Goal: Task Accomplishment & Management: Use online tool/utility

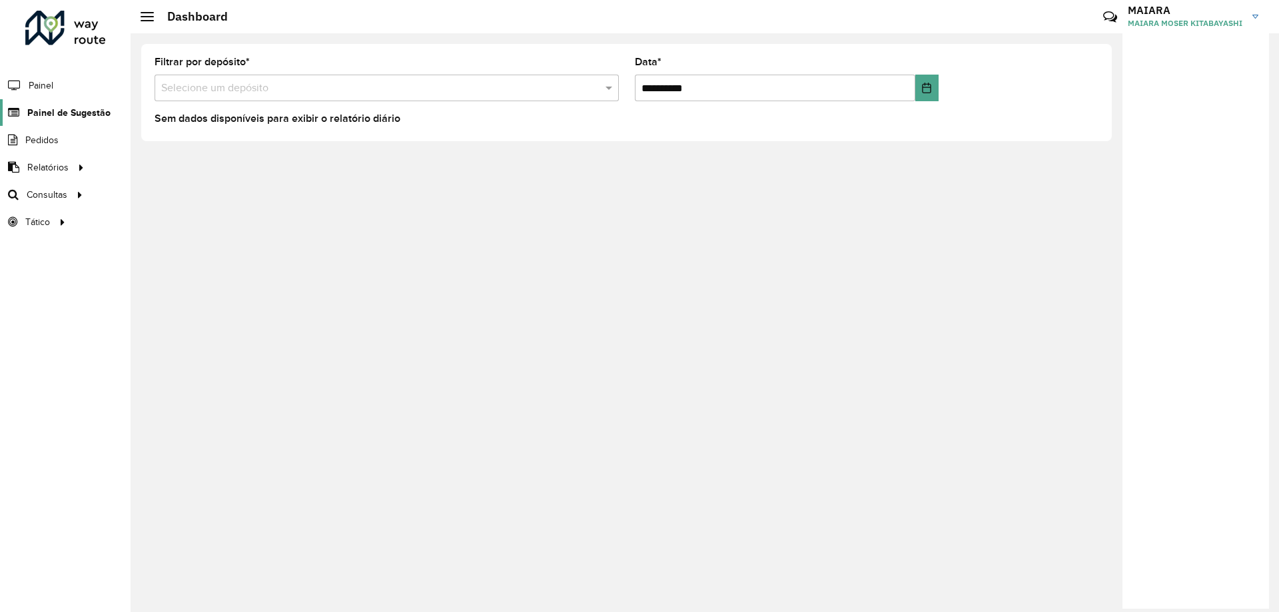
click at [63, 118] on span "Painel de Sugestão" at bounding box center [68, 113] width 83 height 14
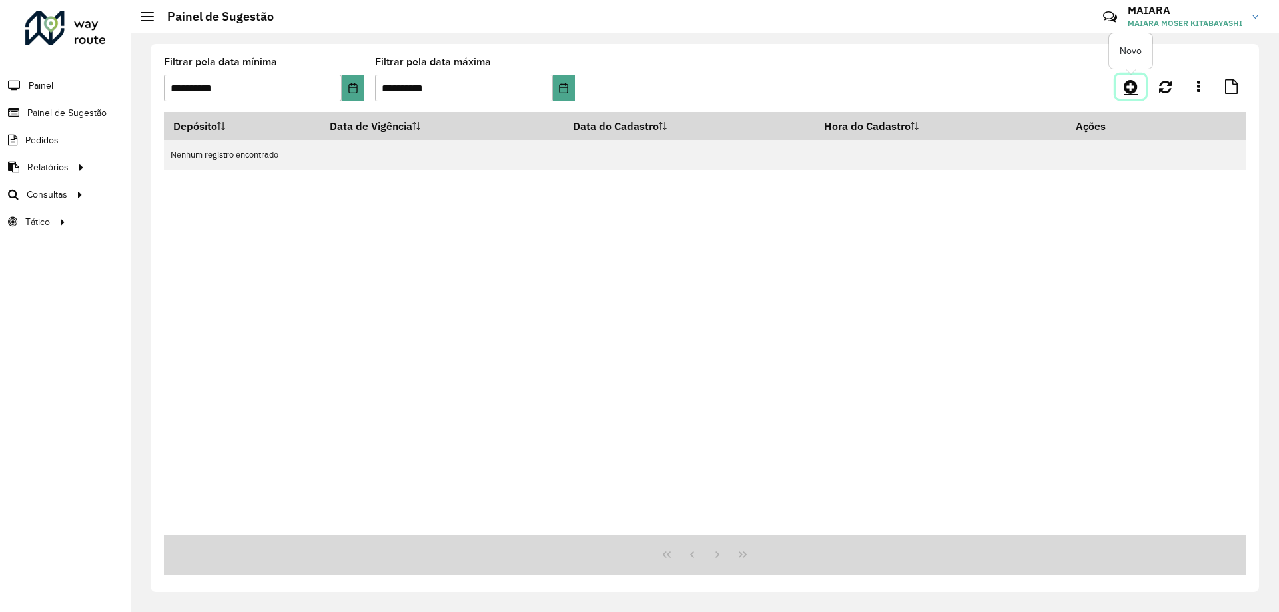
click at [1131, 84] on icon at bounding box center [1131, 87] width 14 height 16
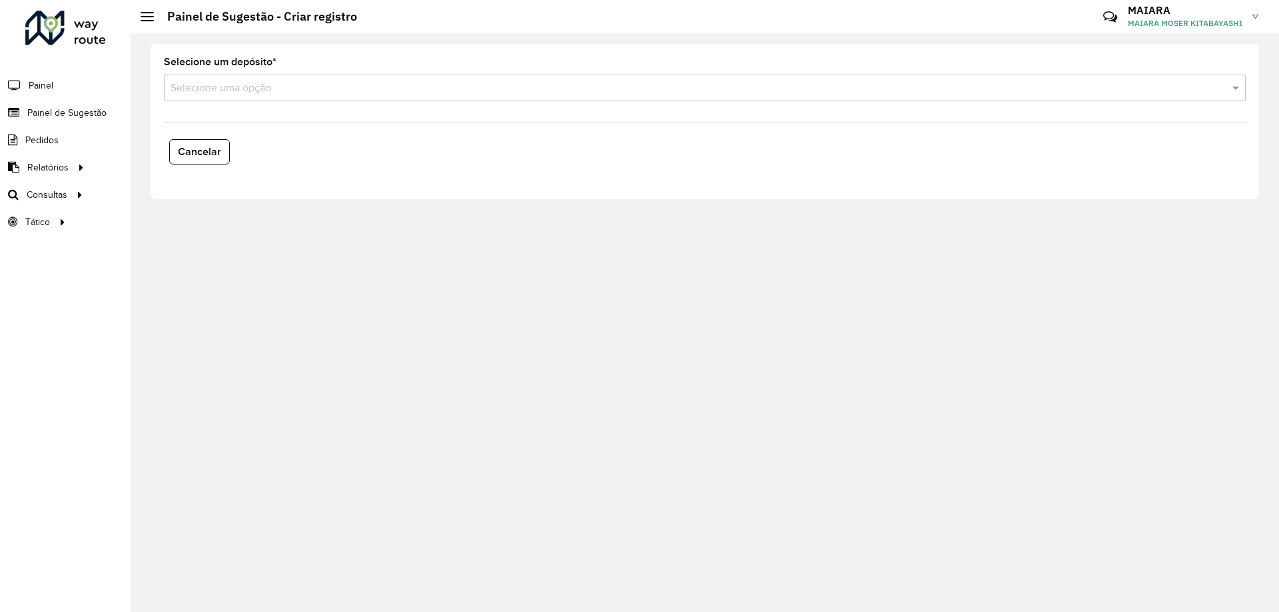
click at [223, 91] on input "text" at bounding box center [692, 89] width 1042 height 16
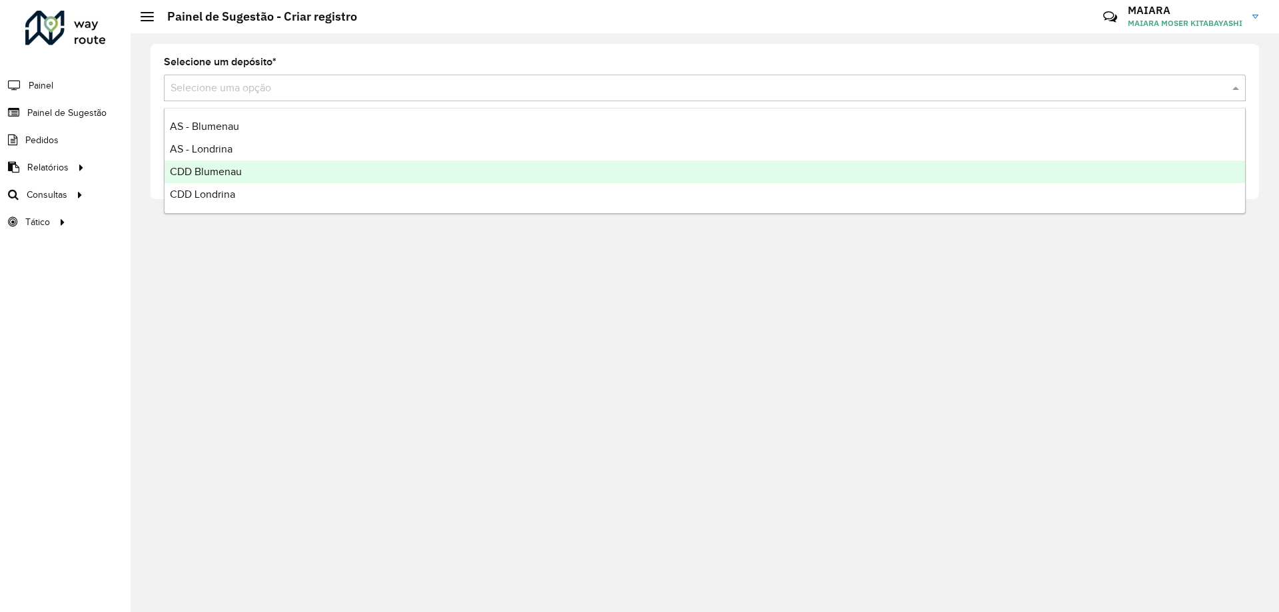
click at [243, 172] on div "CDD Blumenau" at bounding box center [705, 172] width 1081 height 23
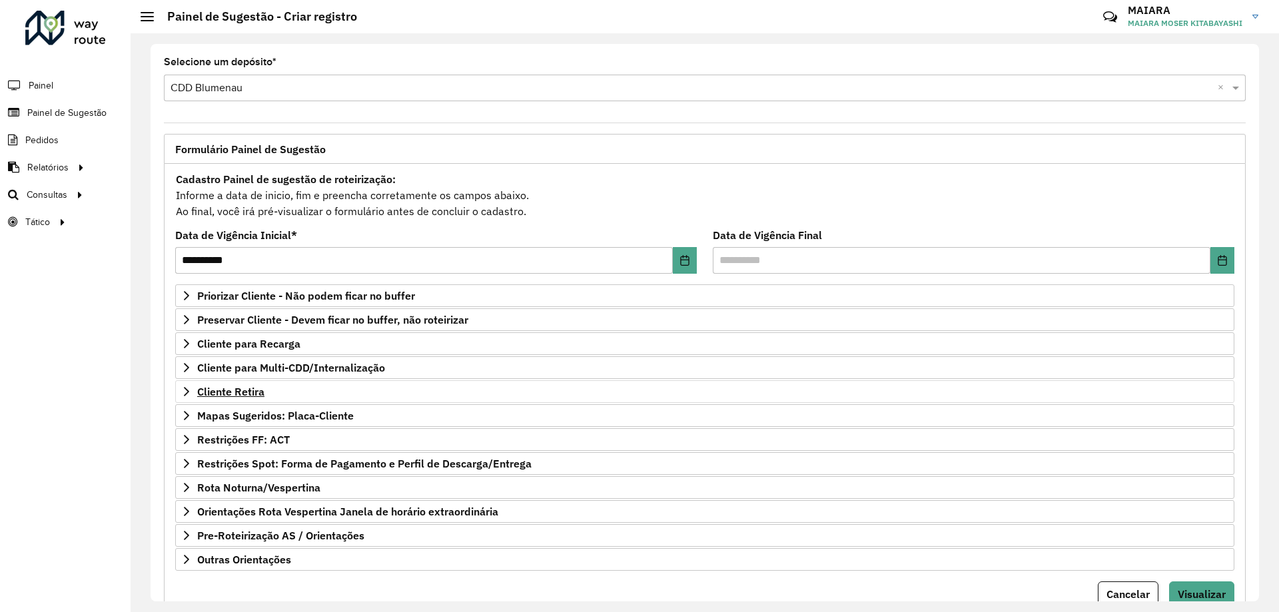
scroll to position [52, 0]
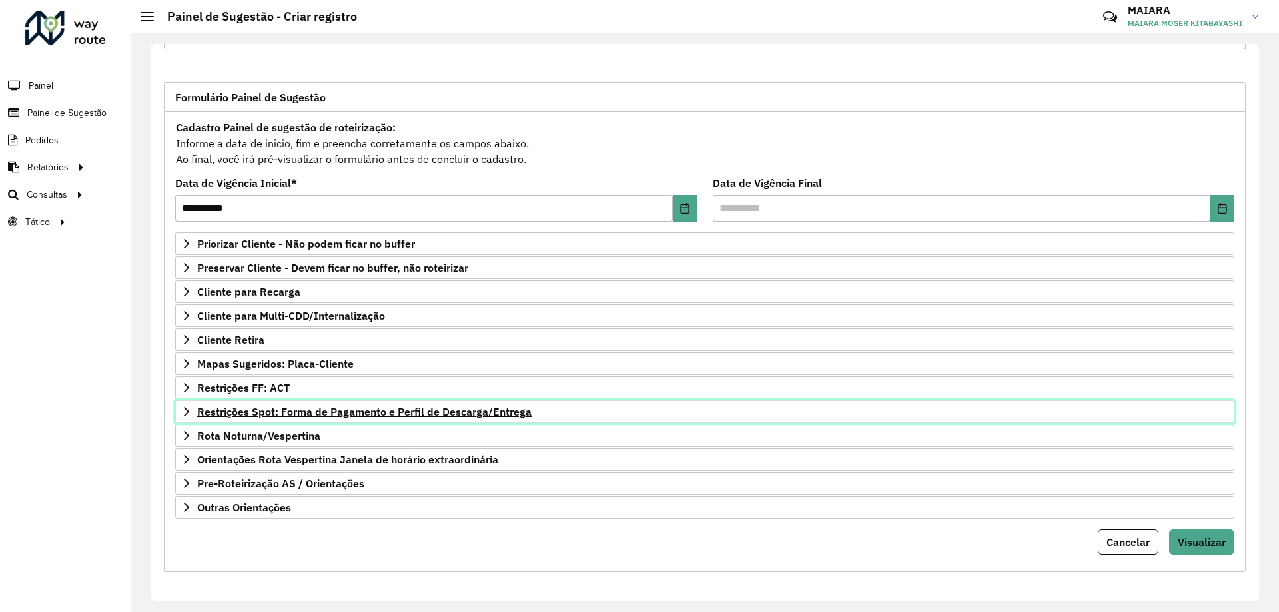
click at [247, 410] on span "Restrições Spot: Forma de Pagamento e Perfil de Descarga/Entrega" at bounding box center [364, 411] width 334 height 11
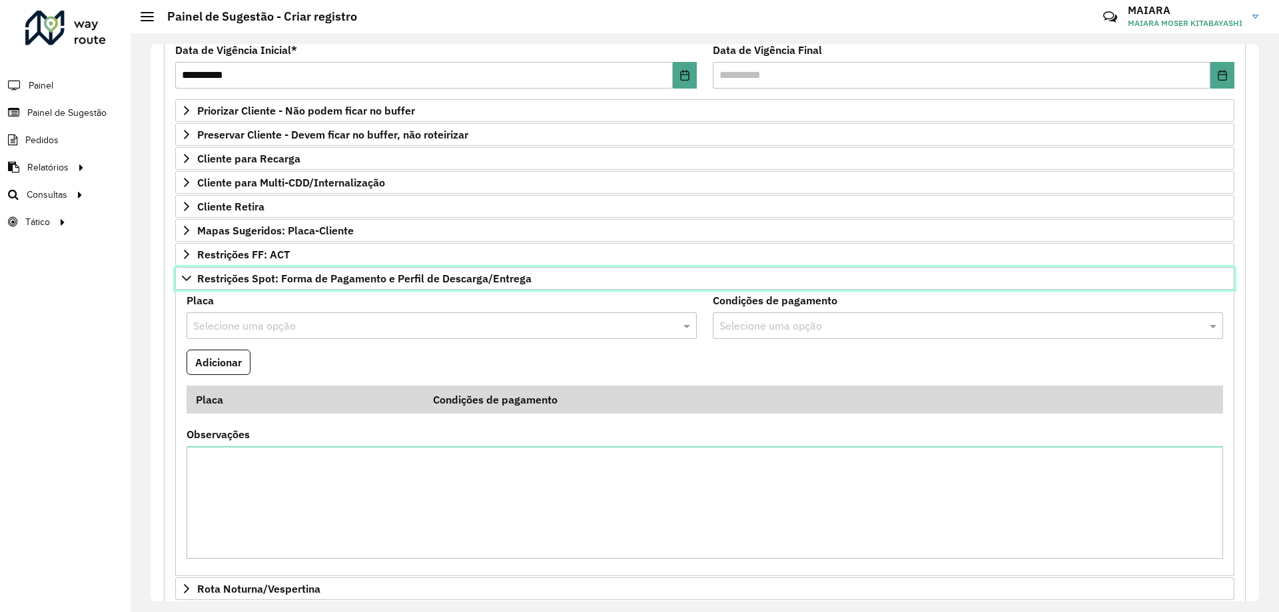
scroll to position [319, 0]
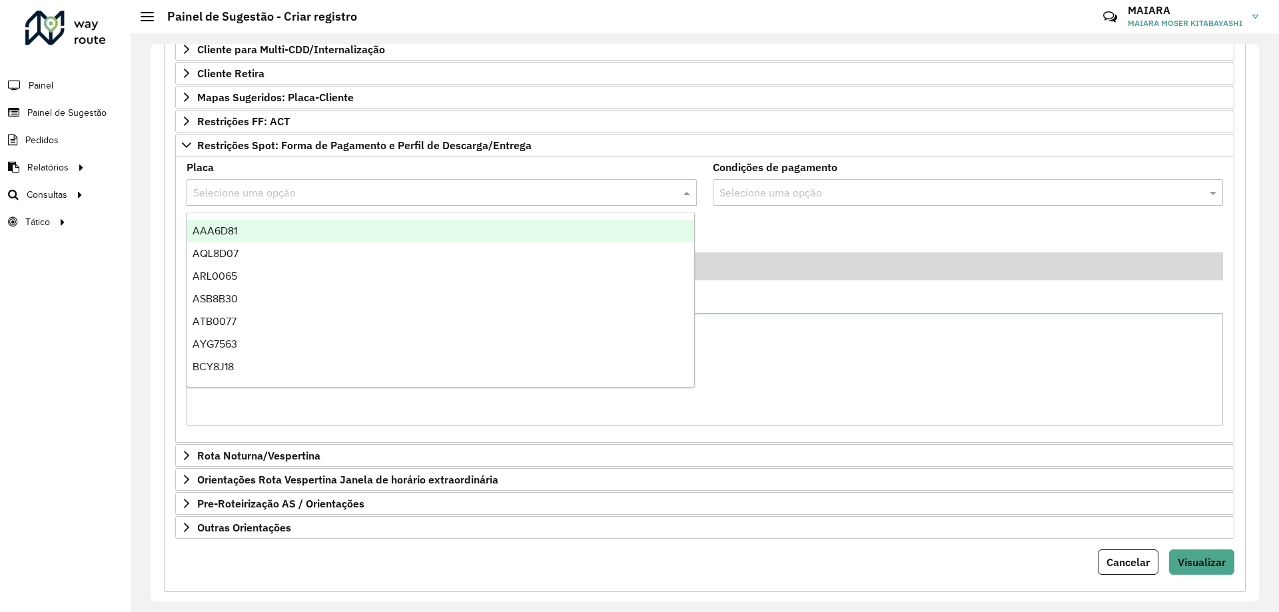
click at [267, 193] on input "text" at bounding box center [428, 193] width 470 height 16
click at [623, 169] on div "Placa Selecione uma opção" at bounding box center [442, 184] width 510 height 43
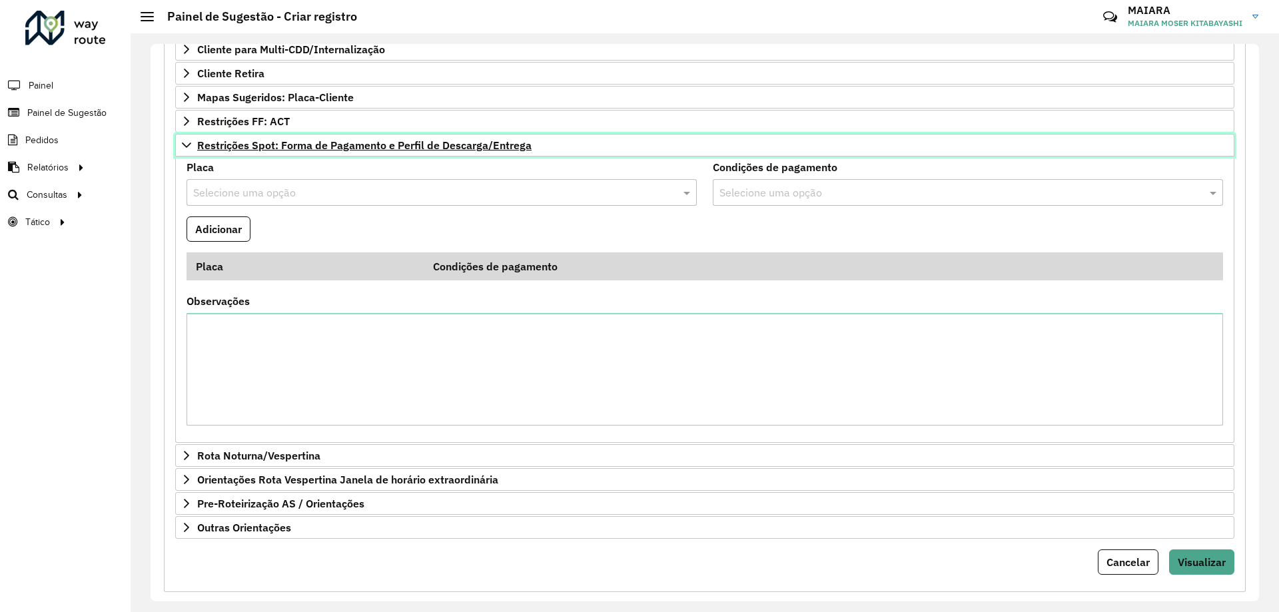
click at [210, 150] on span "Restrições Spot: Forma de Pagamento e Perfil de Descarga/Entrega" at bounding box center [364, 145] width 334 height 11
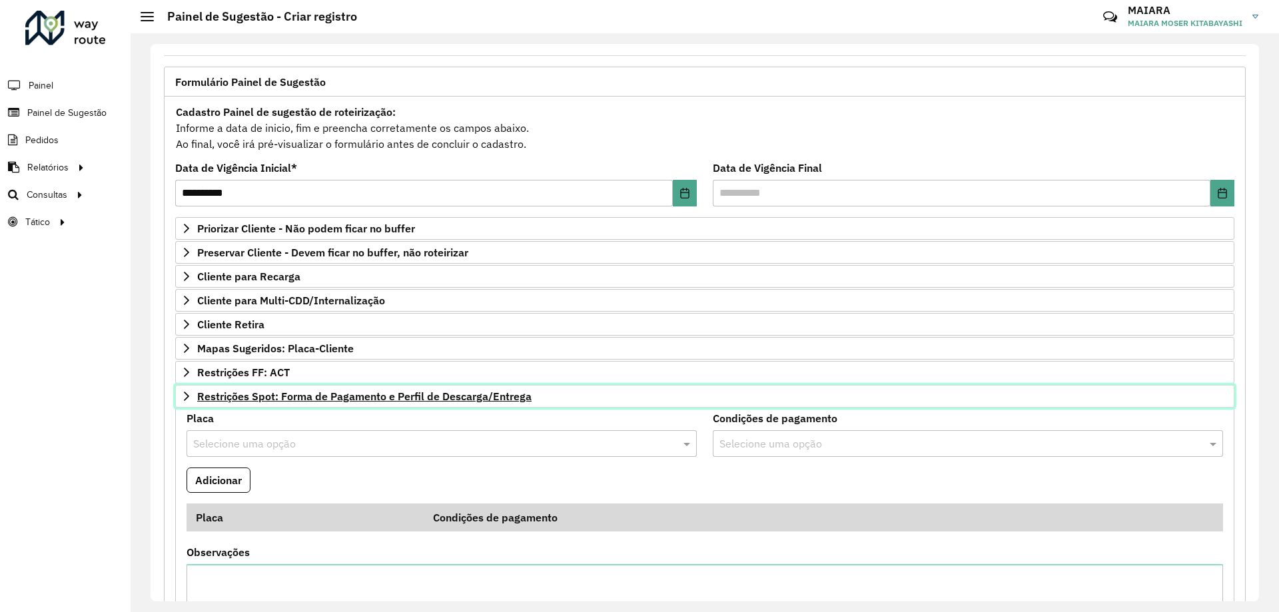
scroll to position [52, 0]
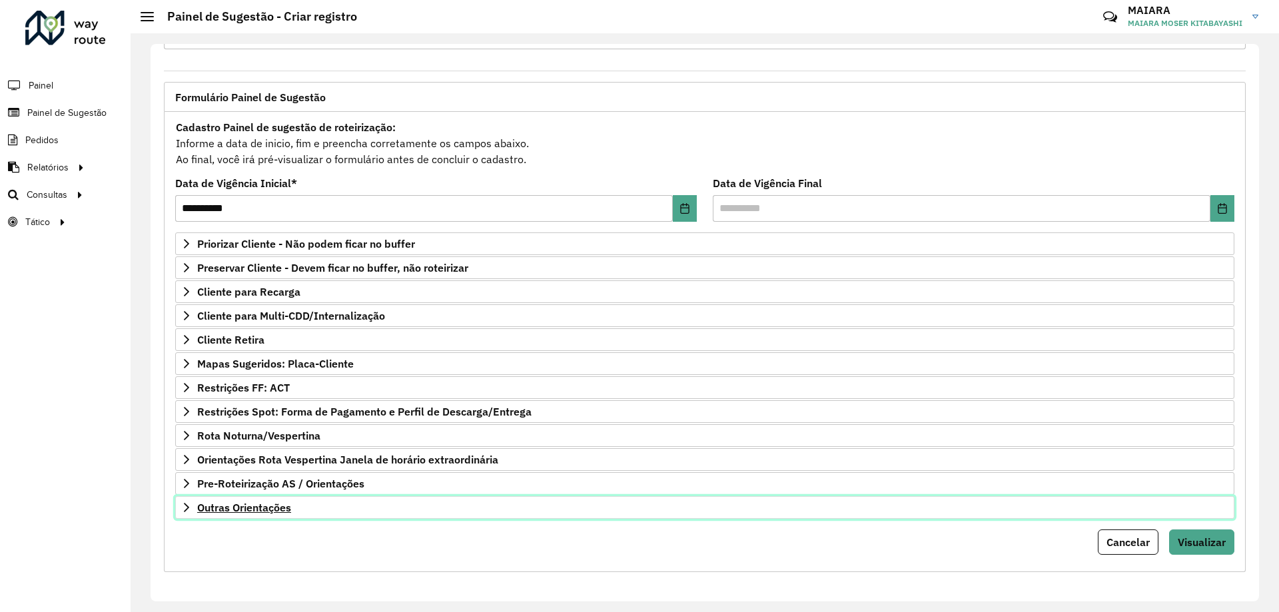
click at [253, 506] on span "Outras Orientações" at bounding box center [244, 507] width 94 height 11
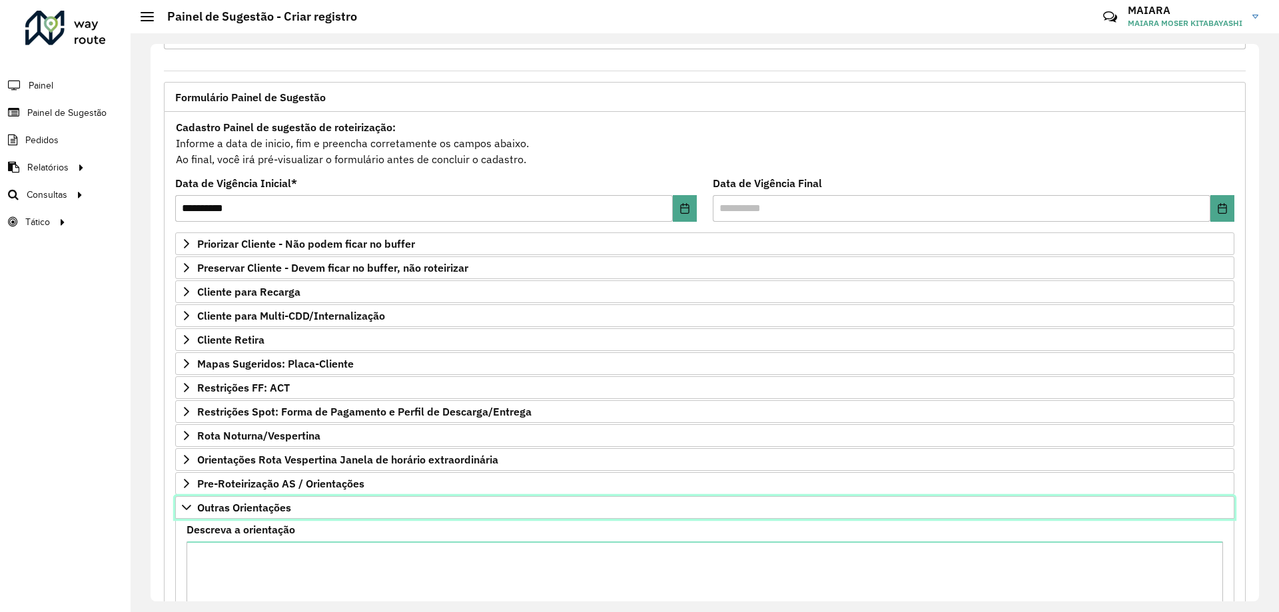
scroll to position [205, 0]
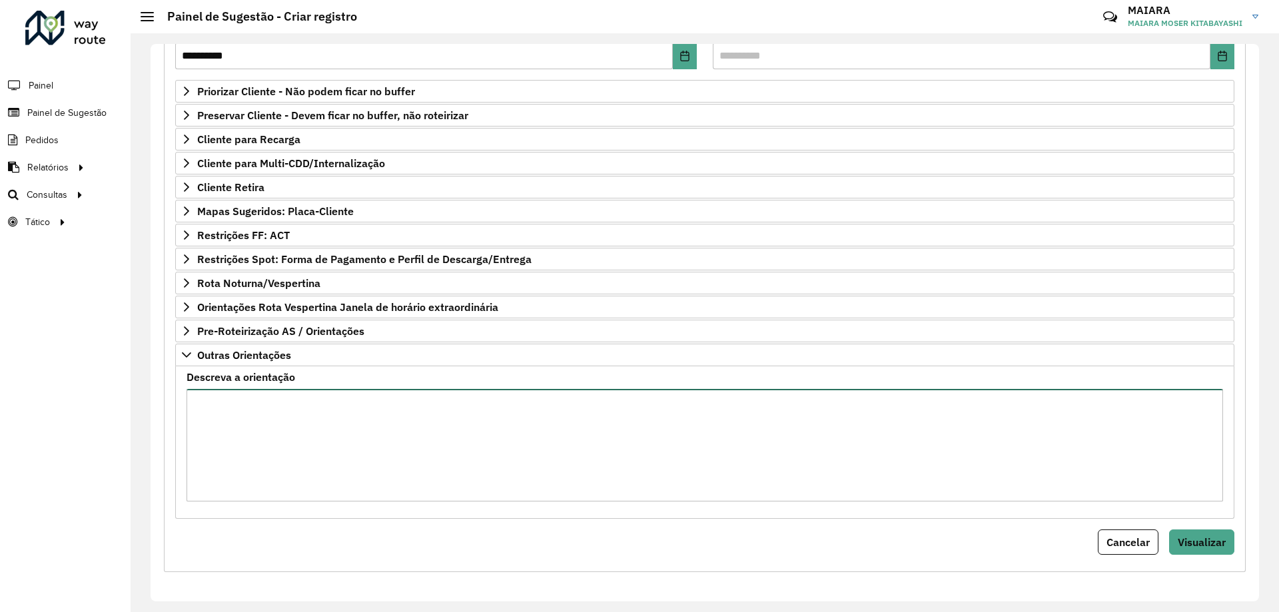
click at [305, 414] on textarea "Descreva a orientação" at bounding box center [705, 445] width 1037 height 113
paste textarea "****"
paste textarea "**********"
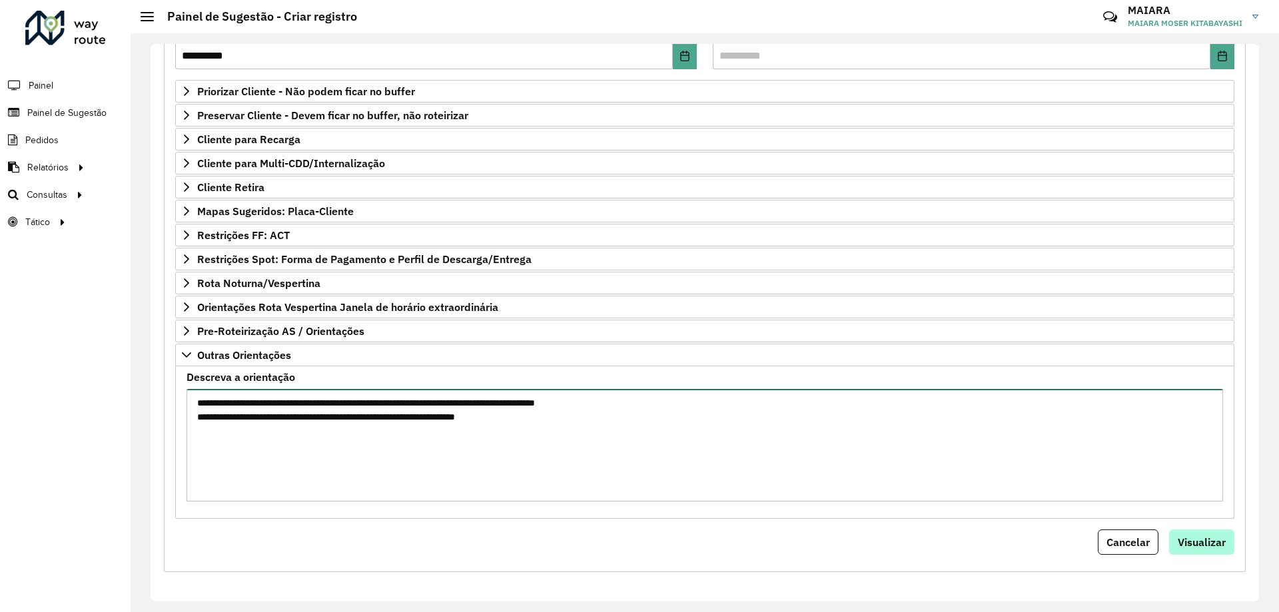
type textarea "**********"
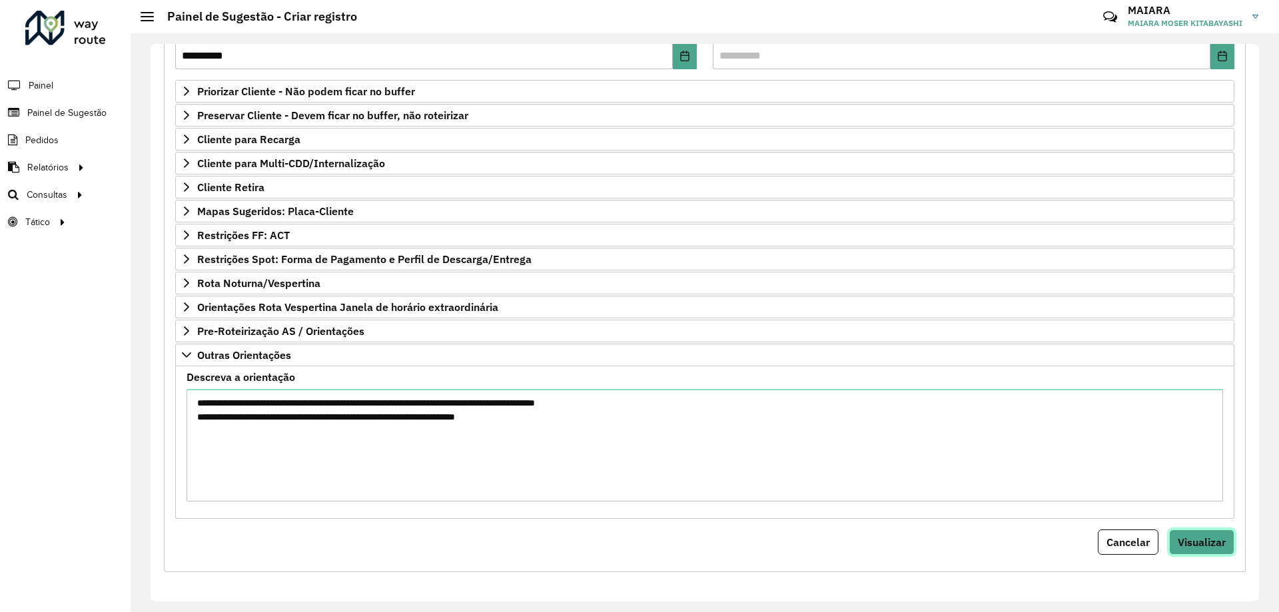
click at [1214, 542] on span "Visualizar" at bounding box center [1202, 542] width 48 height 13
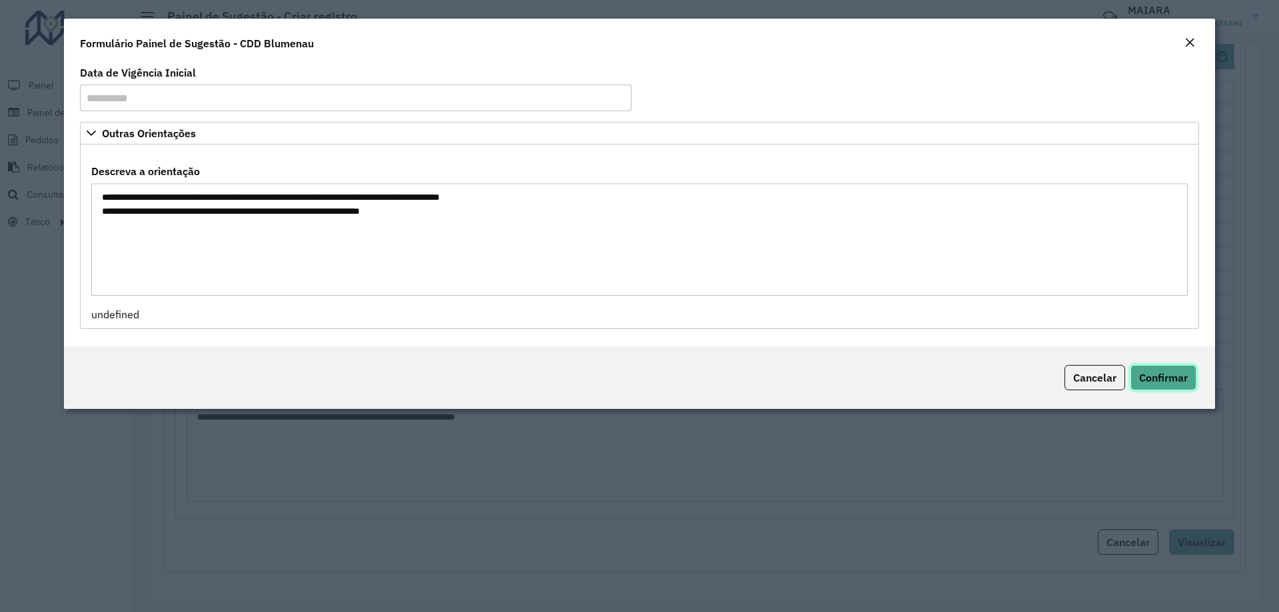
click at [1179, 366] on button "Confirmar" at bounding box center [1164, 377] width 66 height 25
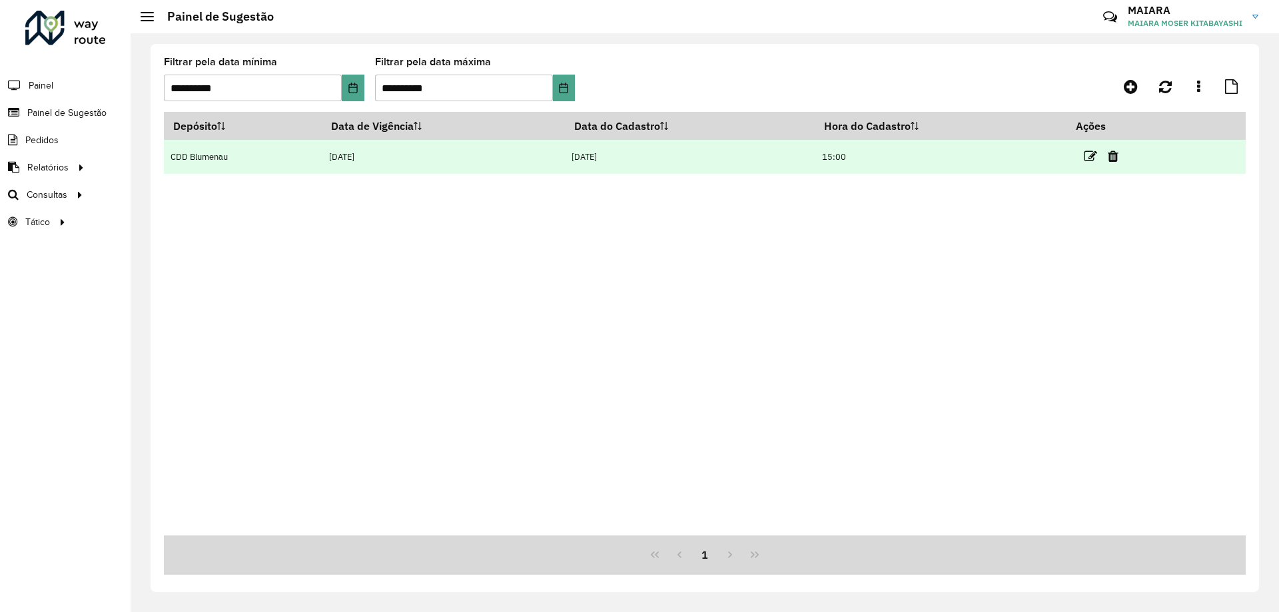
click at [1115, 155] on icon at bounding box center [1113, 156] width 11 height 13
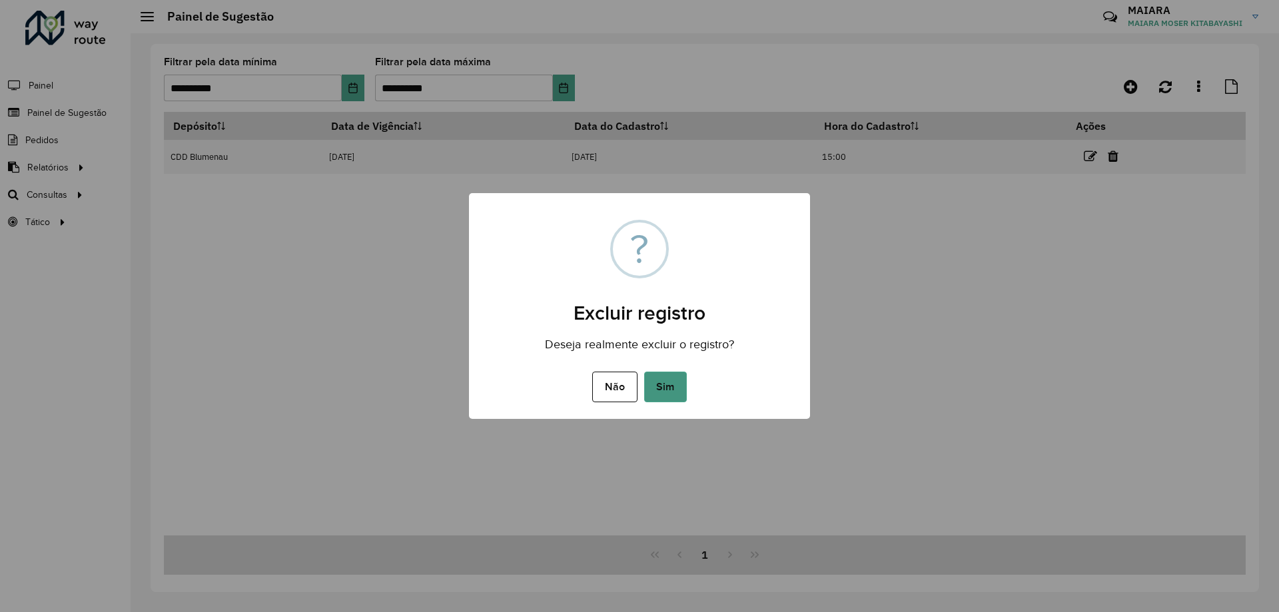
click at [676, 385] on button "Sim" at bounding box center [665, 387] width 43 height 31
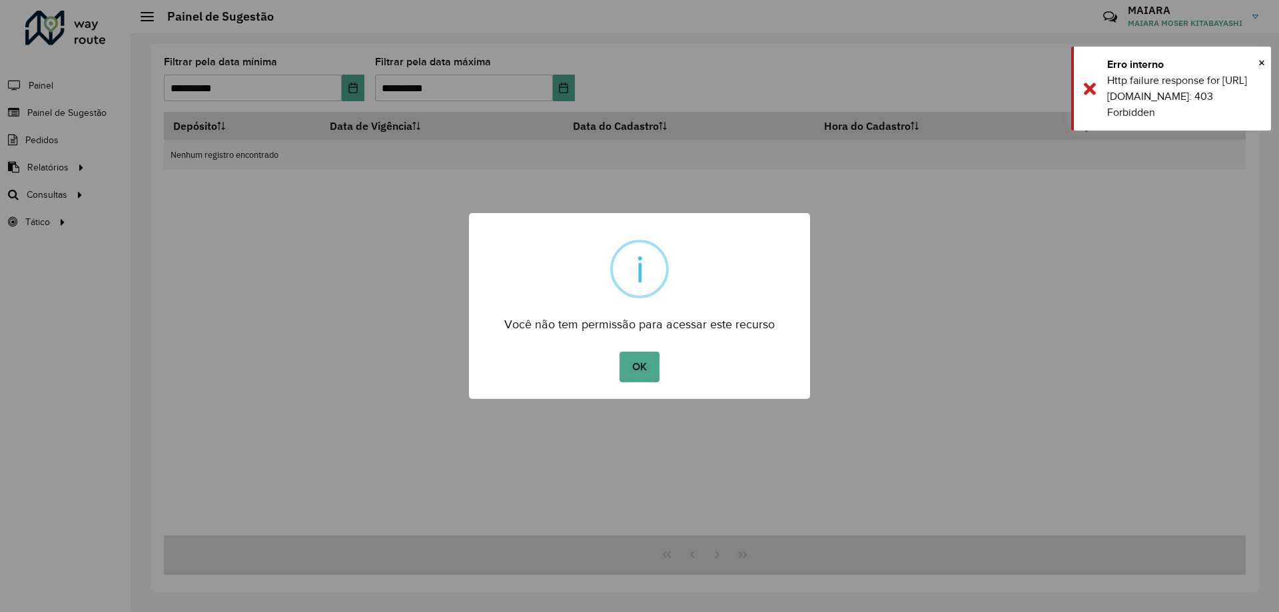
click at [351, 281] on div "× i Você não tem permissão para acessar este recurso OK No Cancel" at bounding box center [639, 306] width 1279 height 612
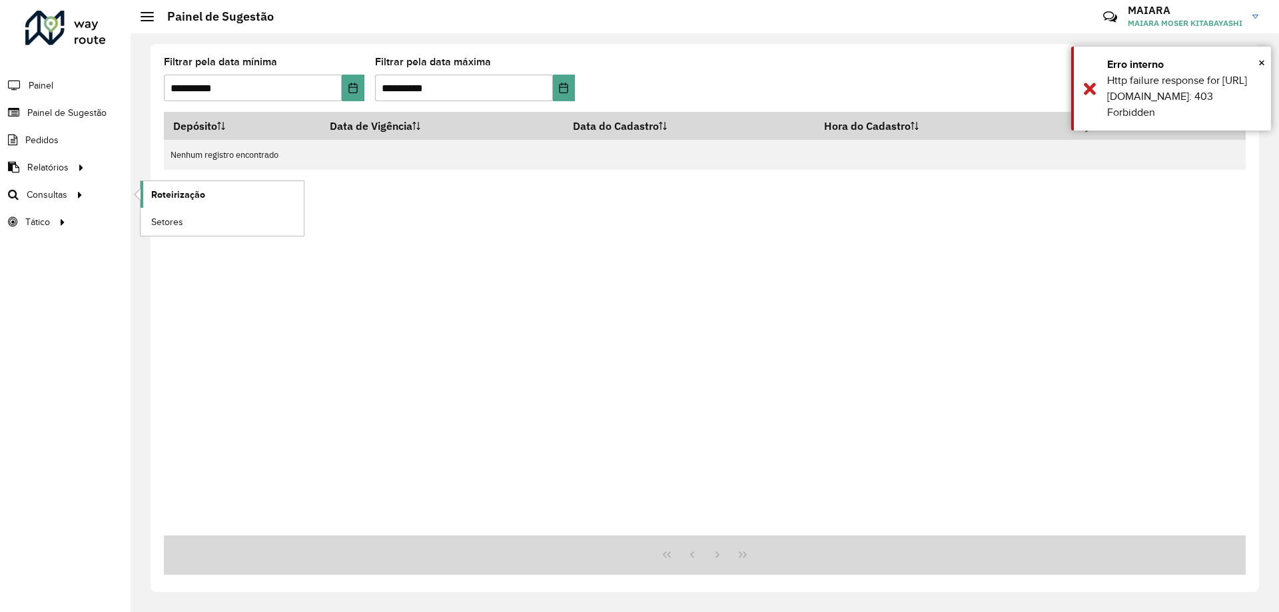
click at [157, 193] on span "Roteirização" at bounding box center [178, 195] width 54 height 14
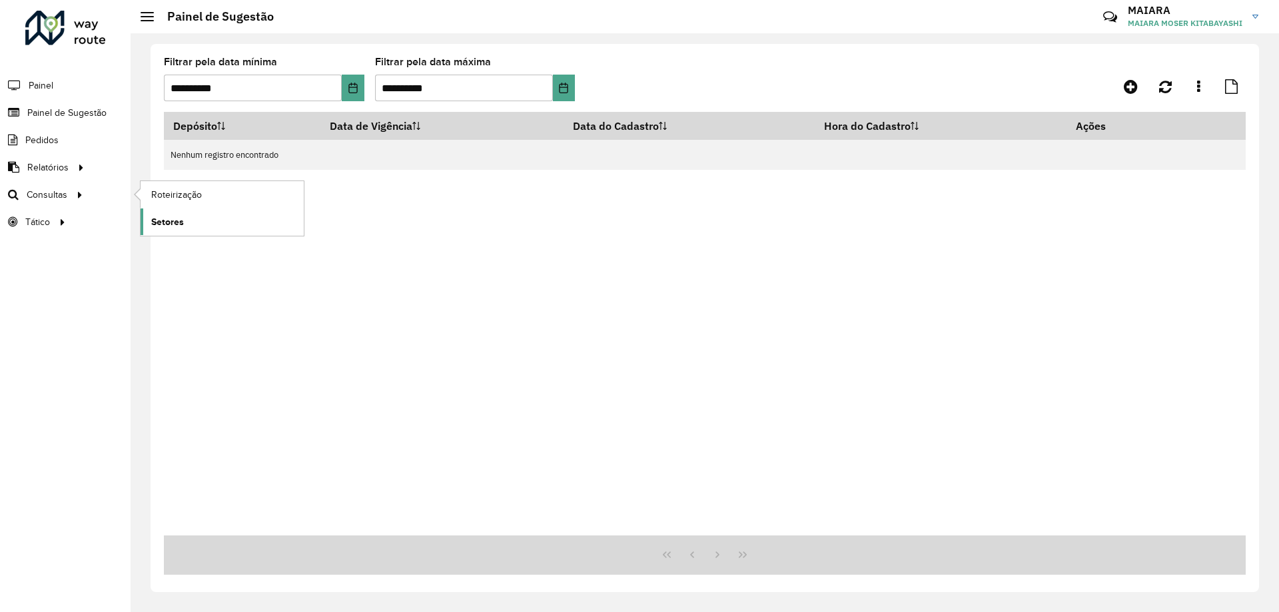
click at [198, 224] on link "Setores" at bounding box center [222, 222] width 163 height 27
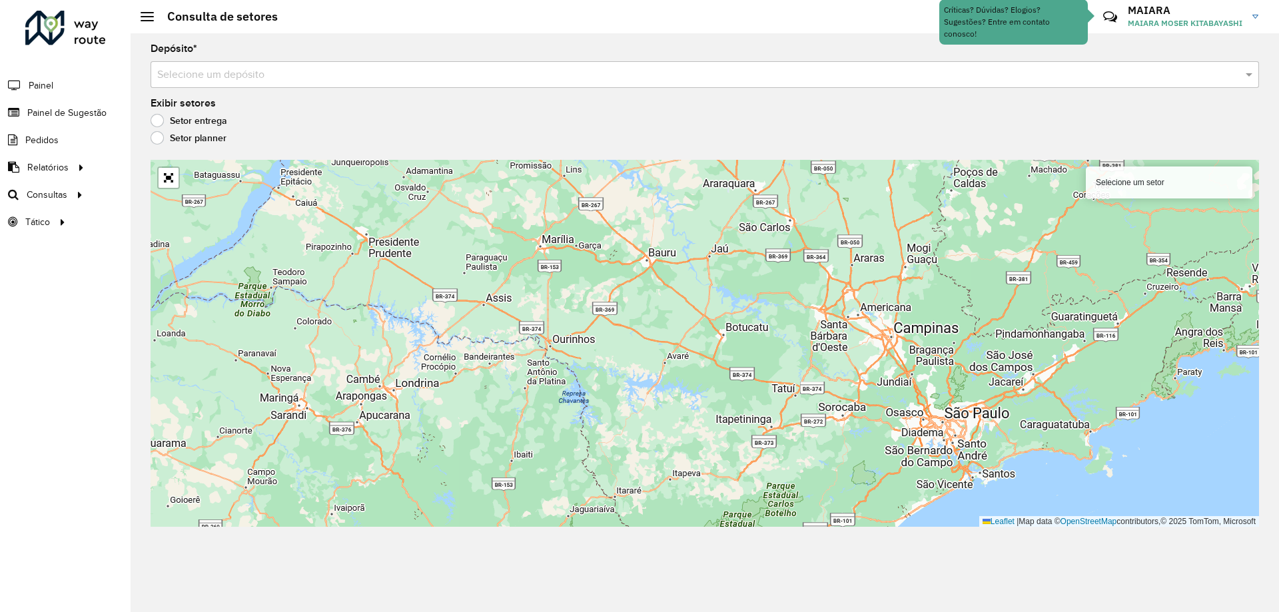
click at [203, 83] on div "Selecione um depósito" at bounding box center [705, 74] width 1109 height 27
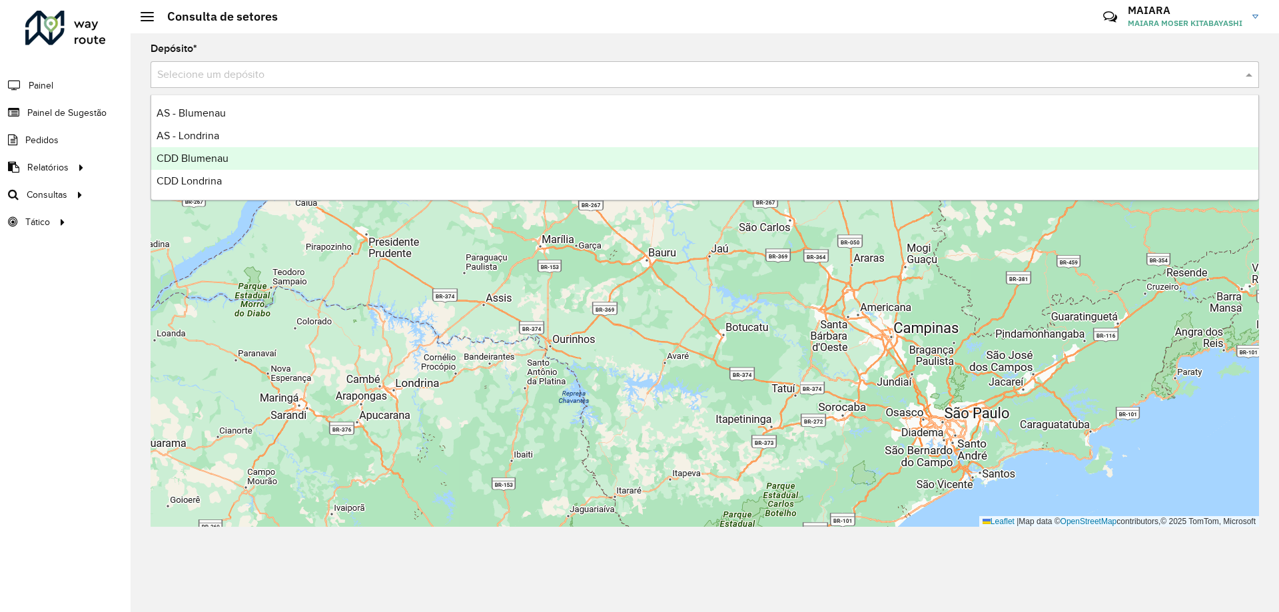
click at [210, 156] on span "CDD Blumenau" at bounding box center [193, 158] width 72 height 11
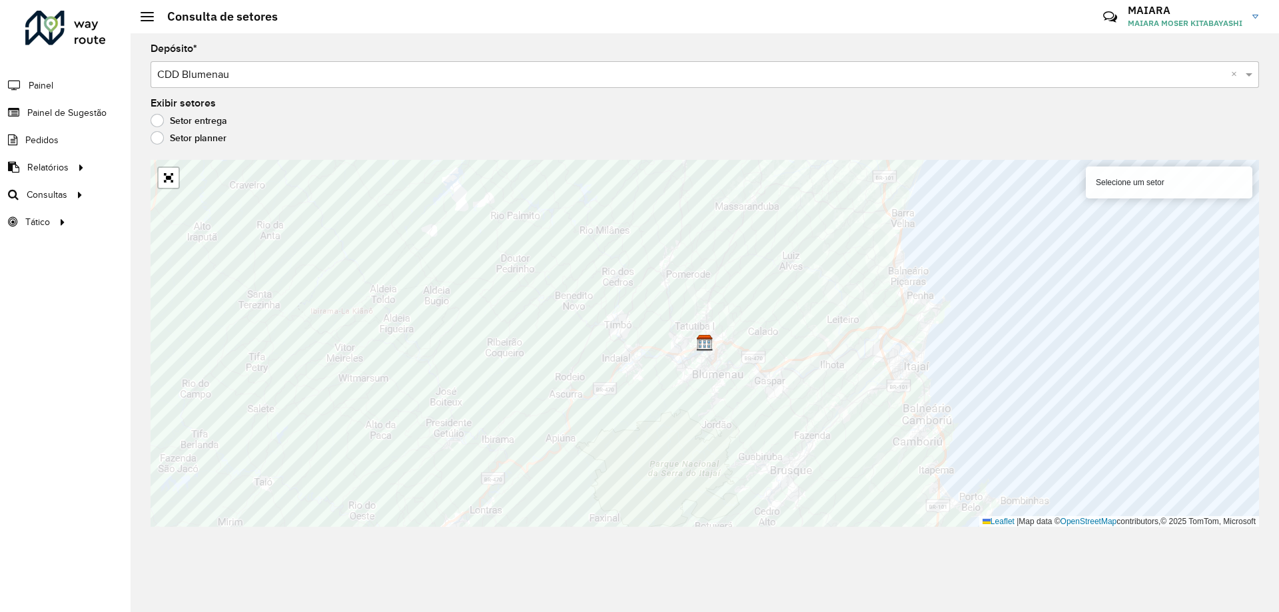
click at [1155, 173] on div "Selecione um setor" at bounding box center [1169, 183] width 167 height 32
click at [1155, 191] on div "Selecione um setor" at bounding box center [1169, 183] width 167 height 32
click at [1153, 182] on div "Selecione um setor" at bounding box center [1169, 183] width 167 height 32
click at [1143, 182] on div "Selecione um setor" at bounding box center [1169, 183] width 167 height 32
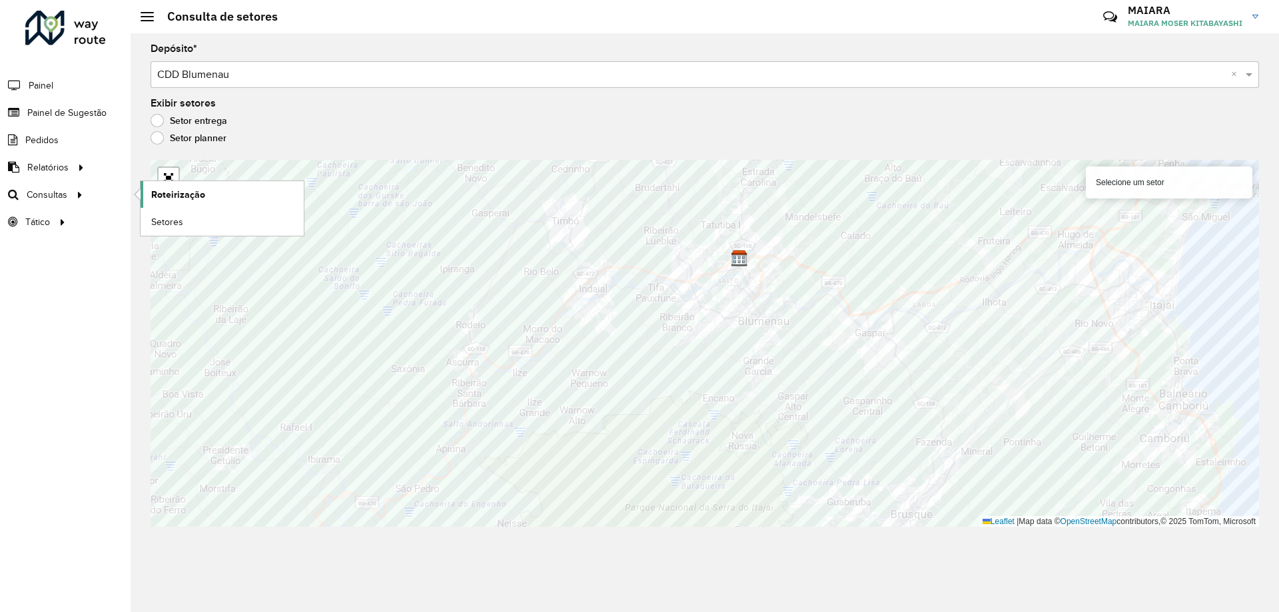
click at [156, 198] on span "Roteirização" at bounding box center [178, 195] width 54 height 14
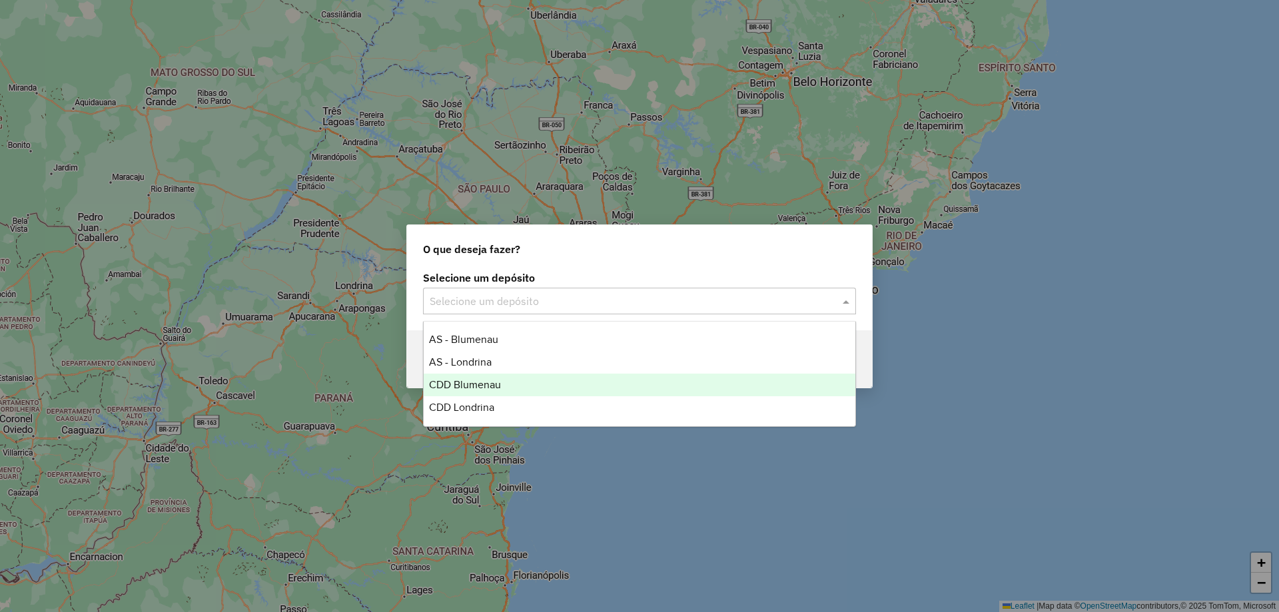
click at [521, 388] on div "CDD Blumenau" at bounding box center [640, 385] width 432 height 23
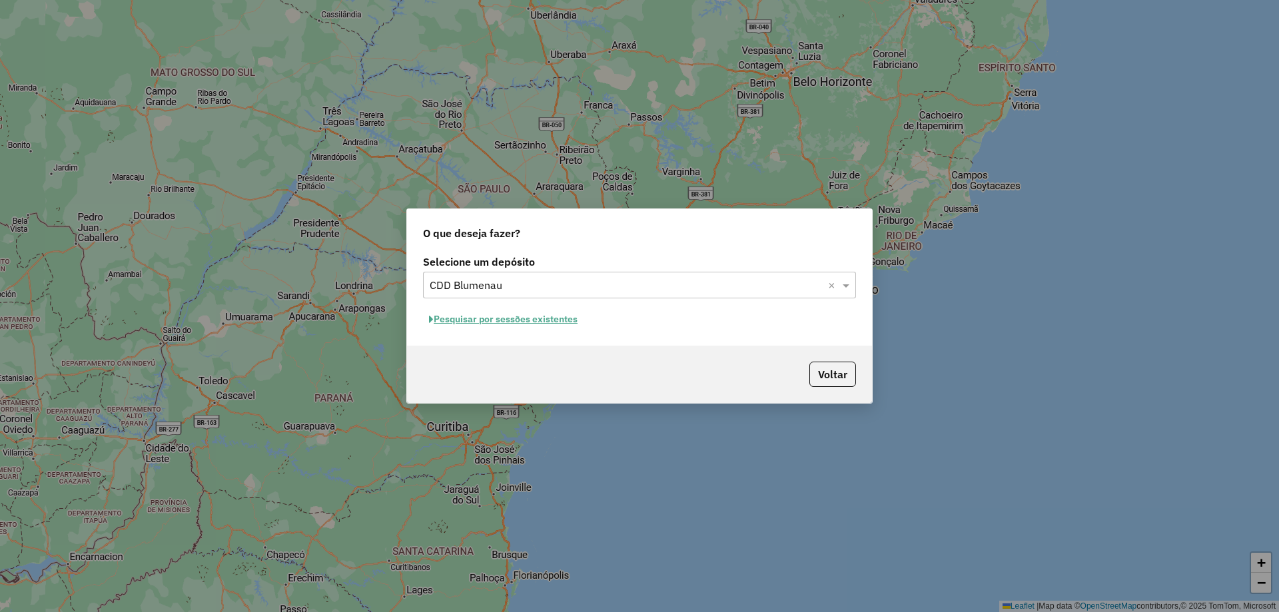
click at [544, 319] on button "Pesquisar por sessões existentes" at bounding box center [503, 319] width 161 height 21
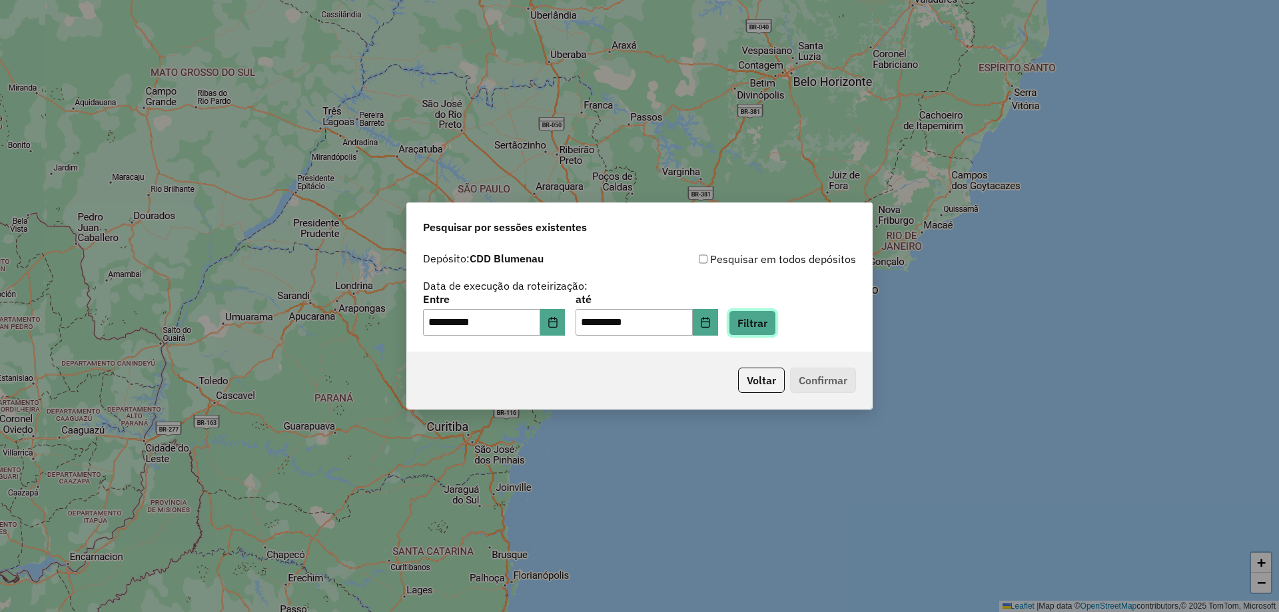
click at [764, 322] on button "Filtrar" at bounding box center [752, 323] width 47 height 25
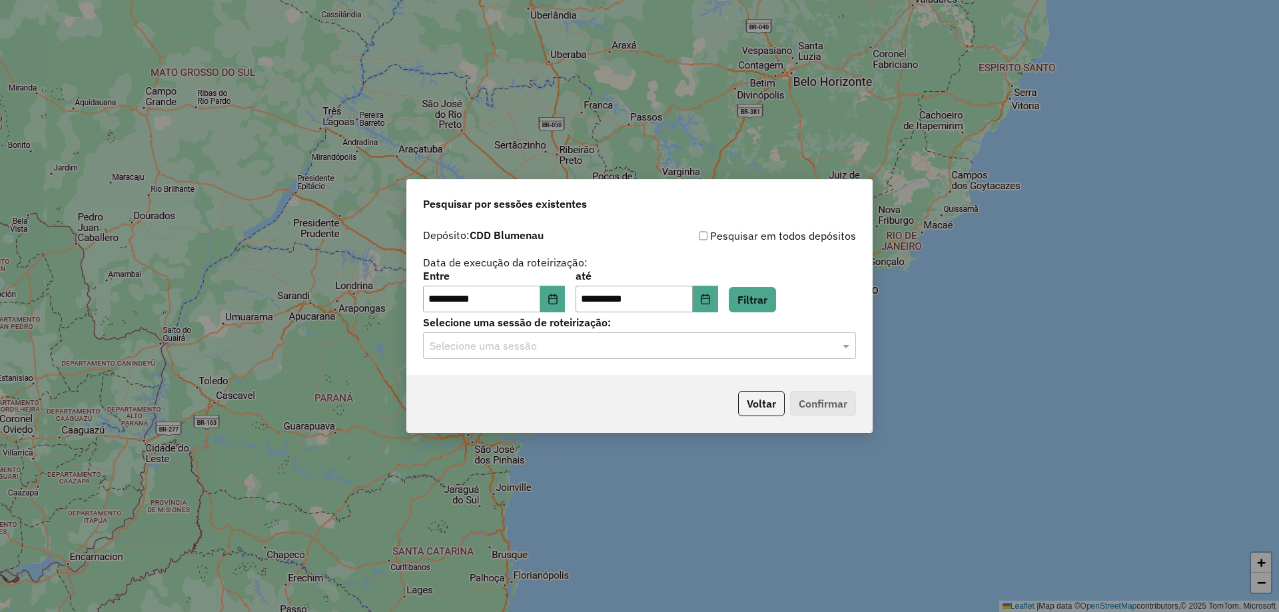
click at [819, 353] on input "text" at bounding box center [626, 346] width 393 height 16
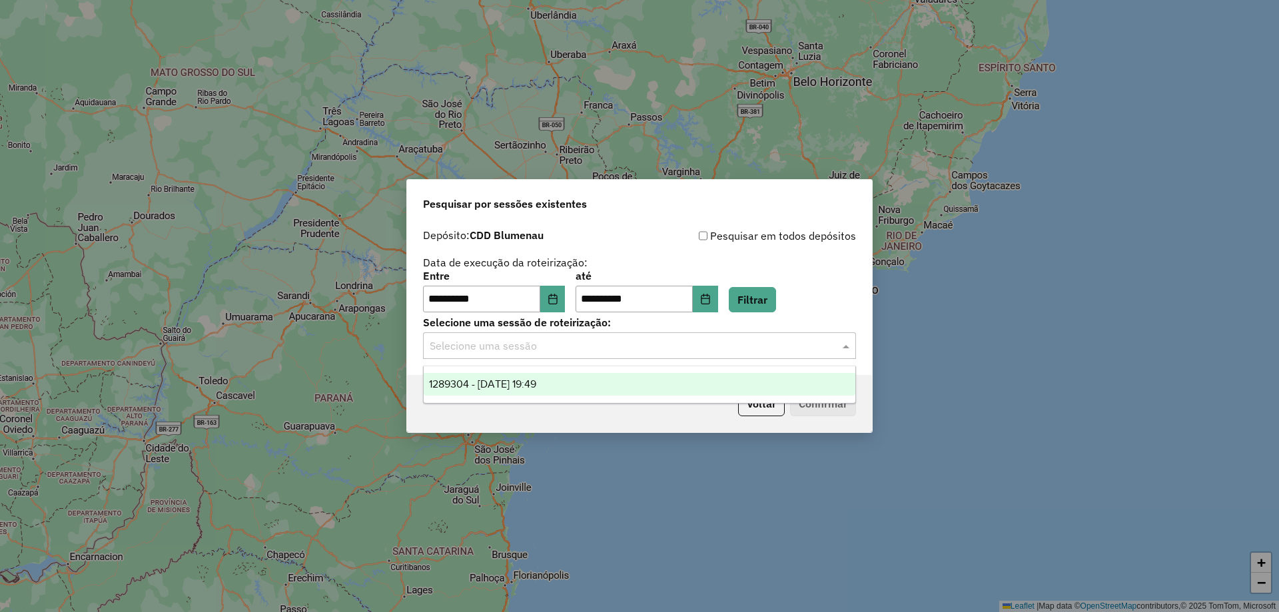
click at [531, 383] on span "1289304 - 06/10/2025 19:49" at bounding box center [482, 383] width 107 height 11
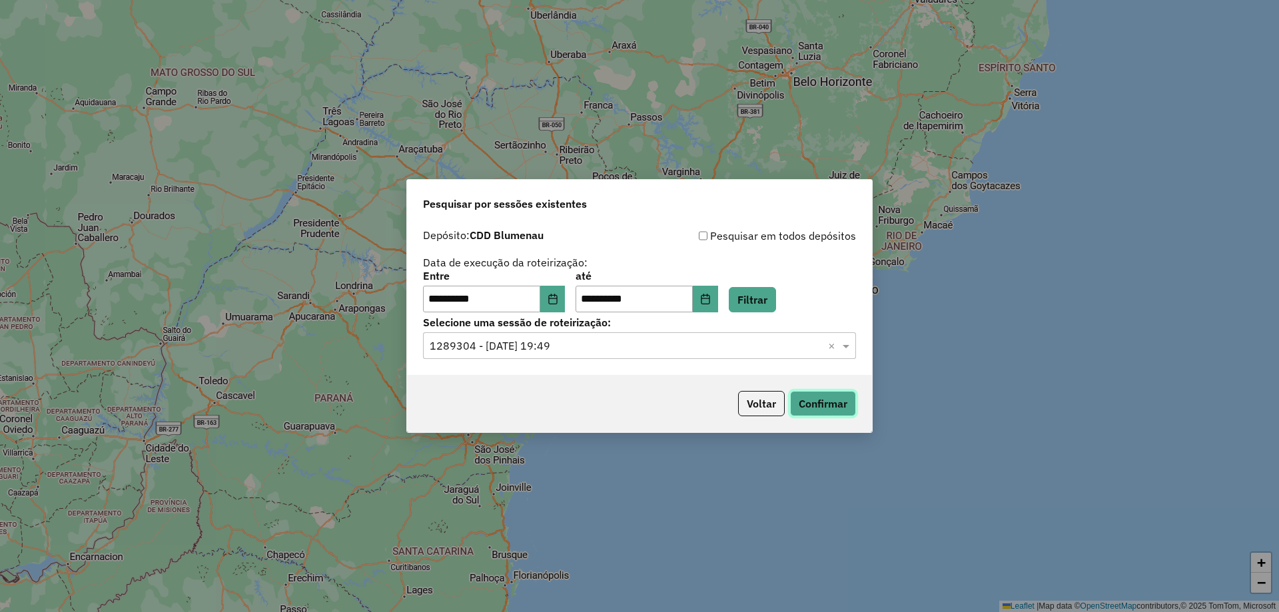
click at [838, 408] on button "Confirmar" at bounding box center [823, 403] width 66 height 25
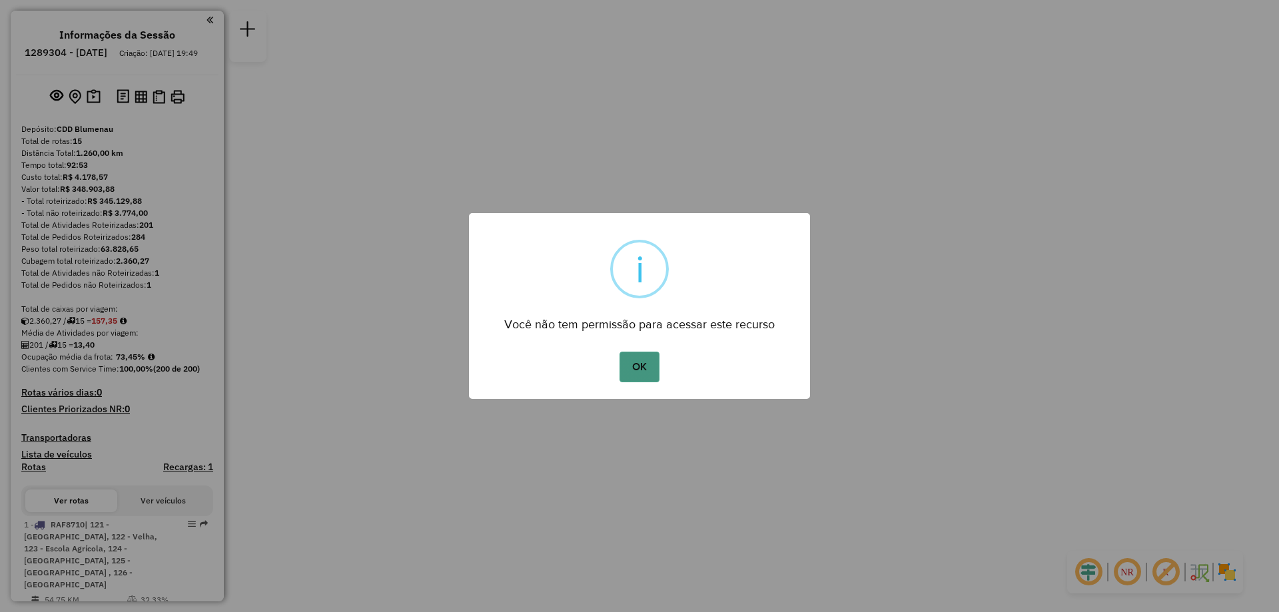
click at [636, 361] on button "OK" at bounding box center [639, 367] width 39 height 31
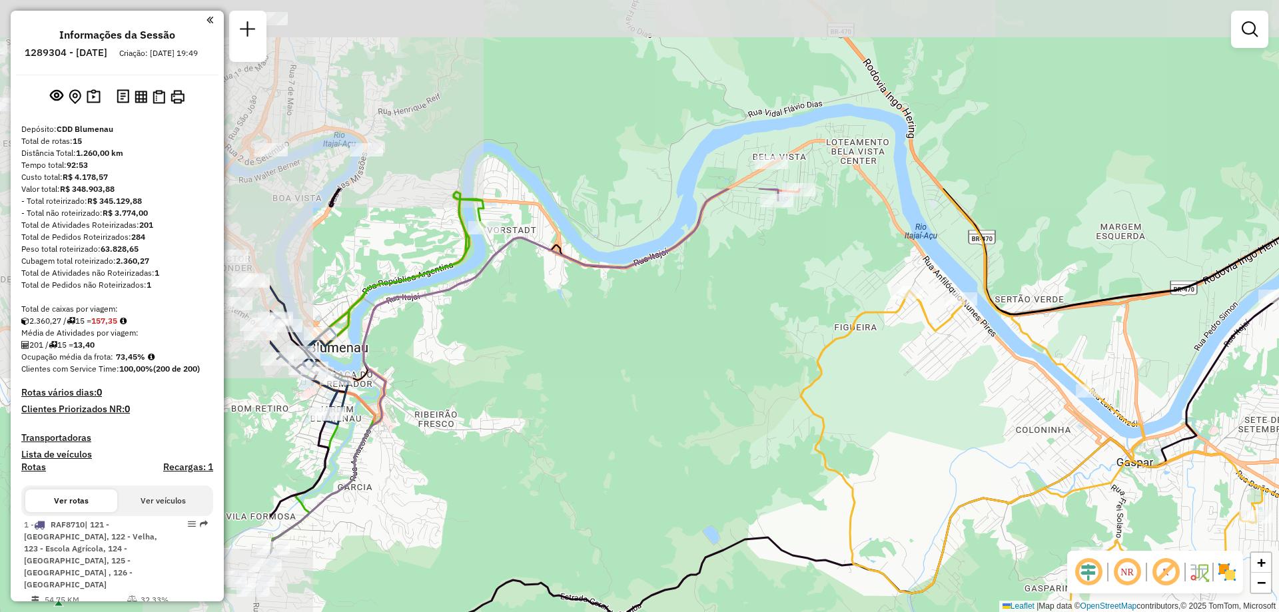
drag, startPoint x: 506, startPoint y: 219, endPoint x: 904, endPoint y: 469, distance: 469.8
click at [904, 469] on div "Janela de atendimento Grade de atendimento Capacidade Transportadoras Veículos …" at bounding box center [639, 306] width 1279 height 612
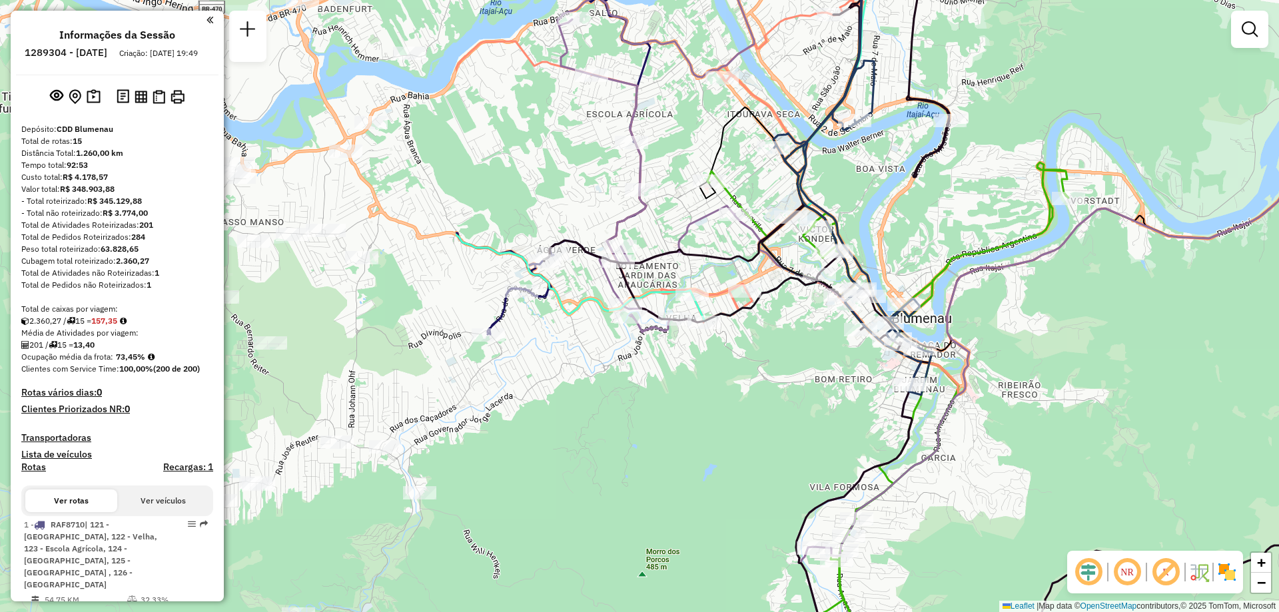
drag, startPoint x: 484, startPoint y: 408, endPoint x: 1068, endPoint y: 379, distance: 585.1
click at [1068, 379] on div "Janela de atendimento Grade de atendimento Capacidade Transportadoras Veículos …" at bounding box center [639, 306] width 1279 height 612
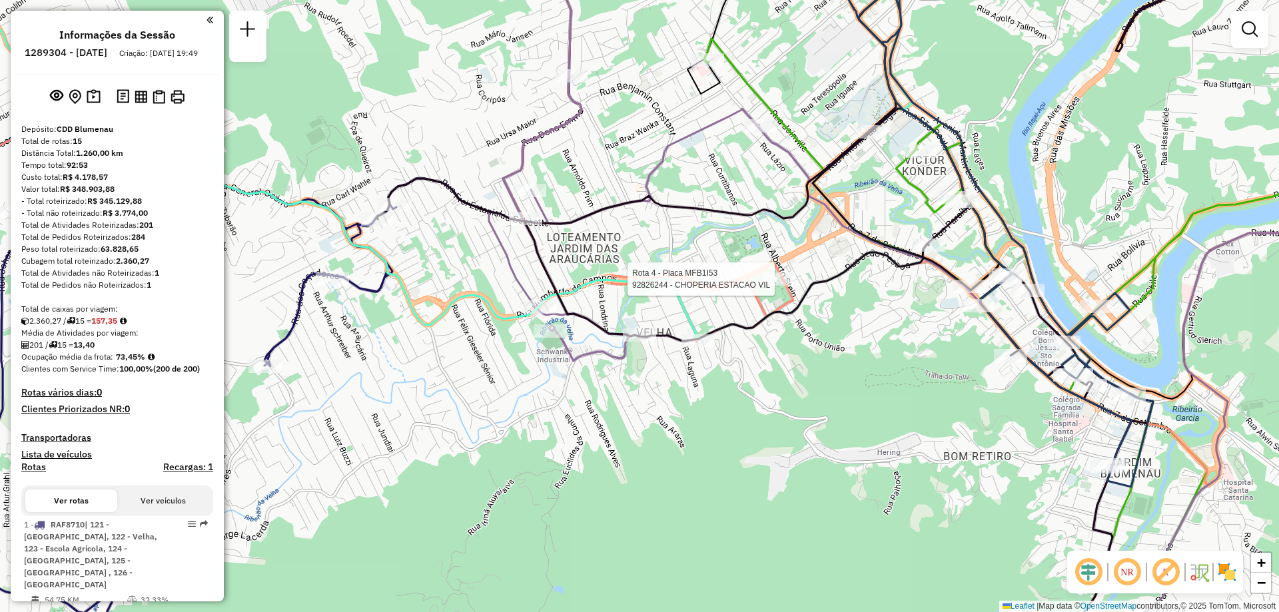
select select "**********"
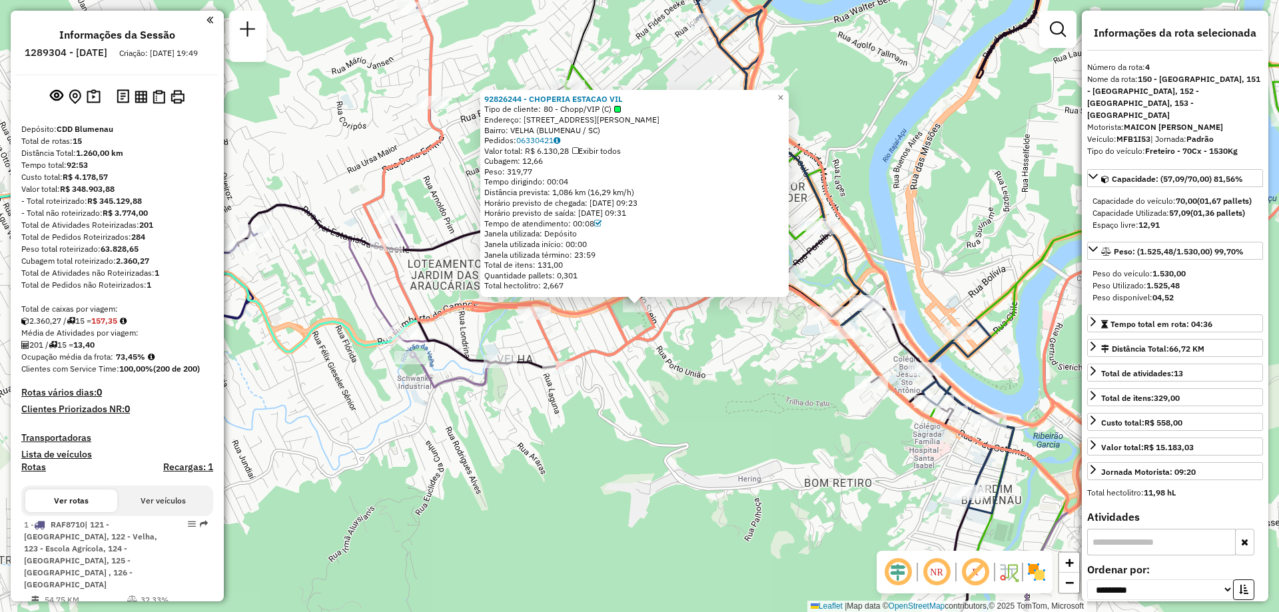
scroll to position [778, 0]
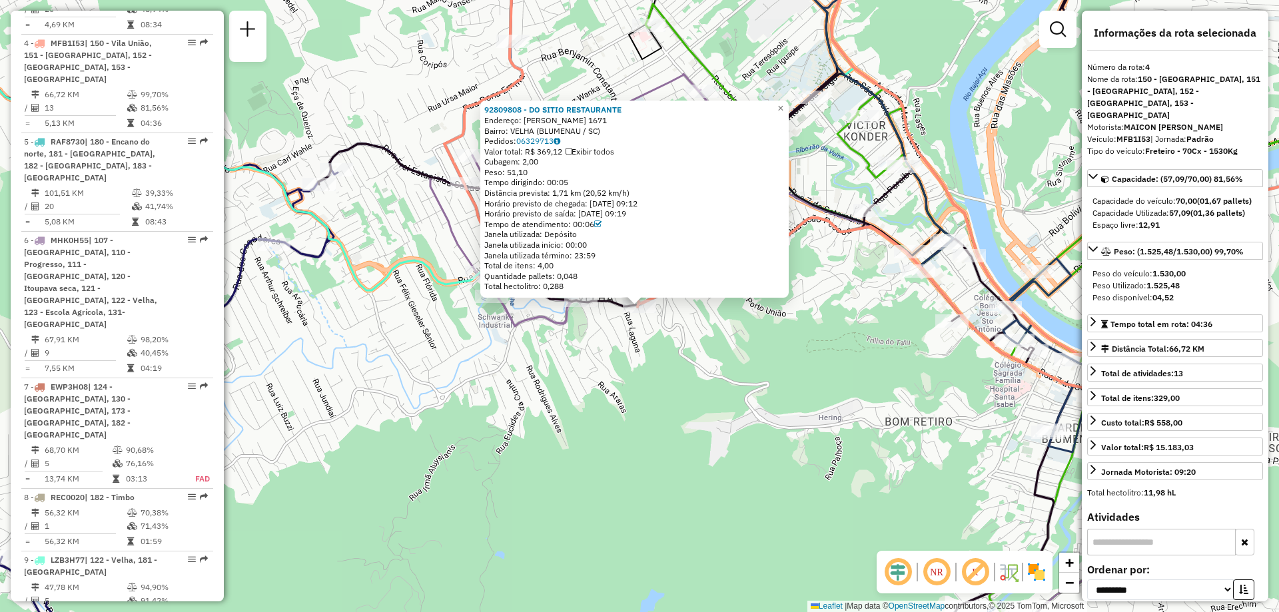
click at [764, 390] on div "92809808 - DO SITIO RESTAURANTE [GEOGRAPHIC_DATA]: [PERSON_NAME] 1671 Bairro: V…" at bounding box center [639, 306] width 1279 height 612
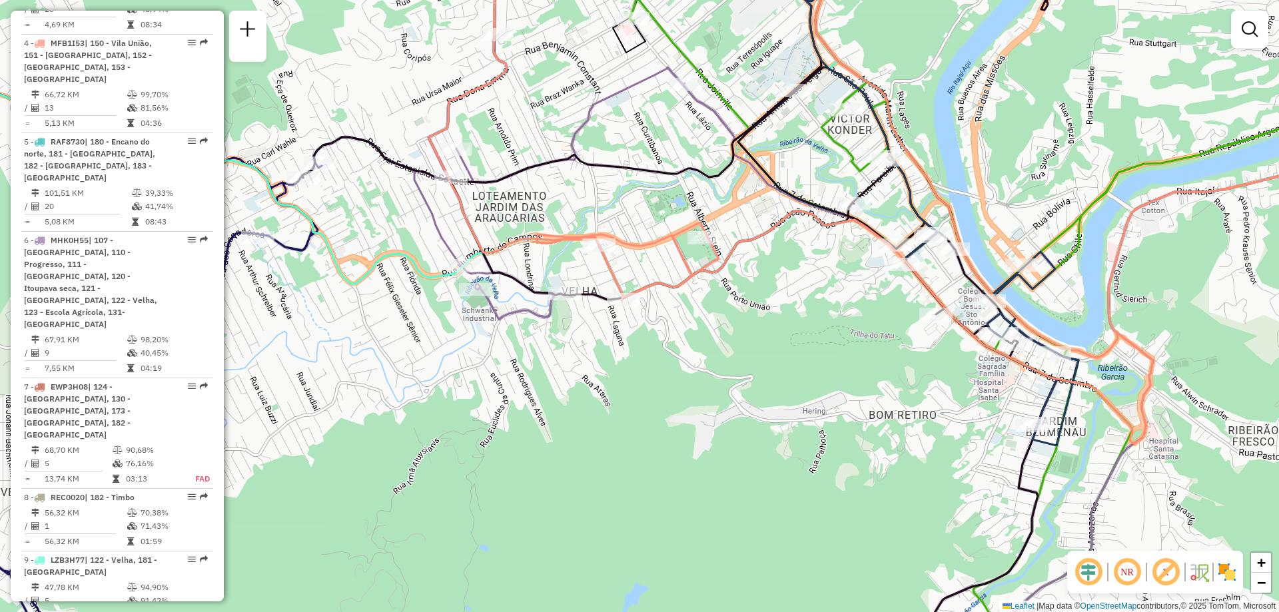
click at [820, 364] on div "Janela de atendimento Grade de atendimento Capacidade Transportadoras Veículos …" at bounding box center [639, 306] width 1279 height 612
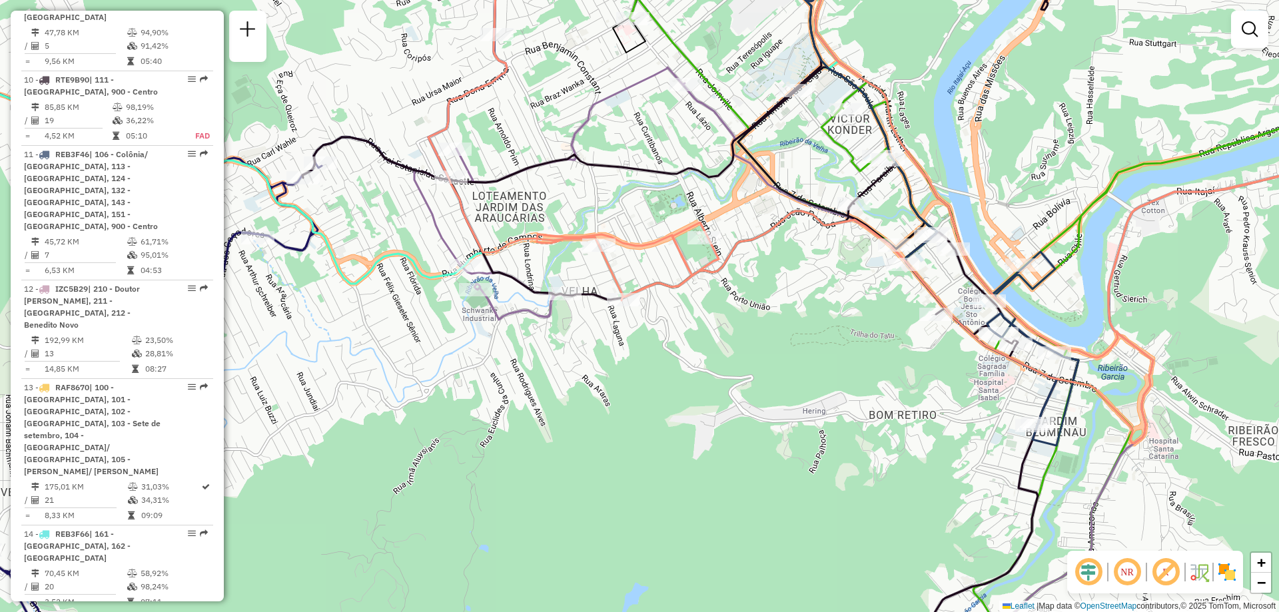
scroll to position [1518, 0]
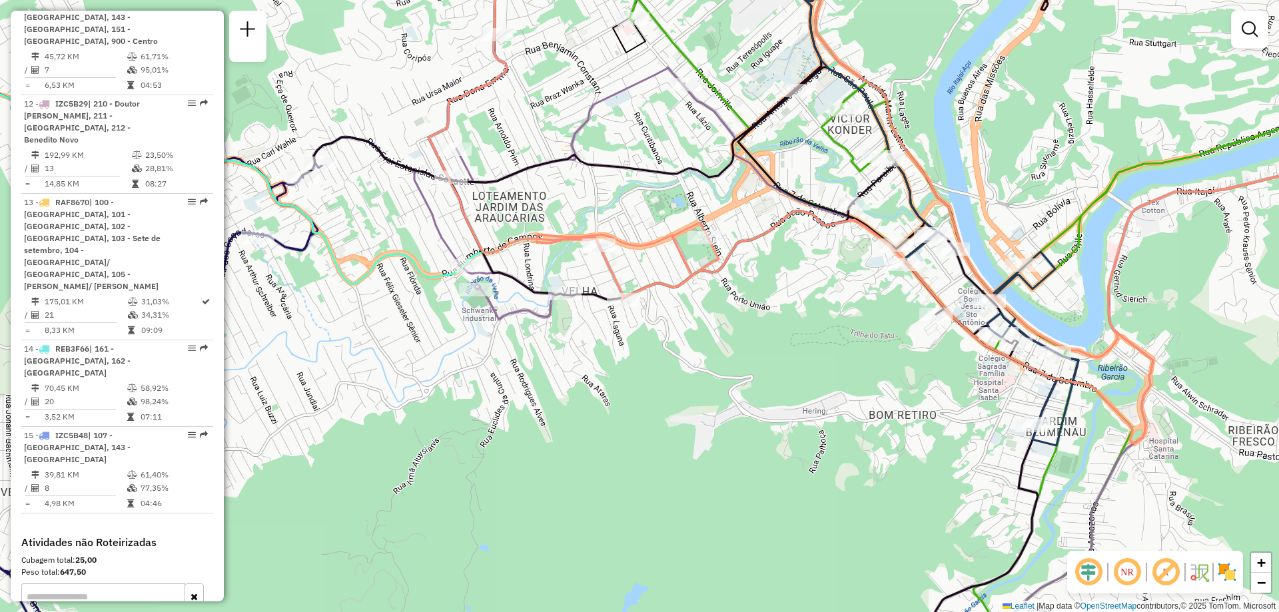
click at [70, 584] on input "text" at bounding box center [103, 597] width 164 height 27
type input "***"
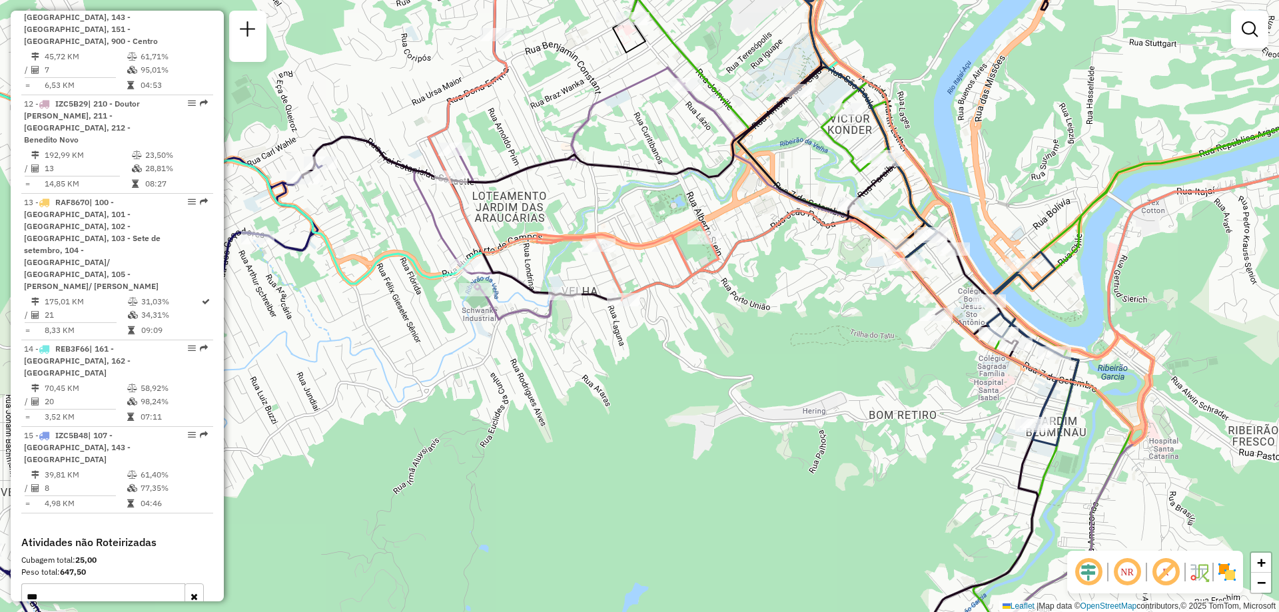
click at [161, 584] on input "***" at bounding box center [103, 597] width 164 height 27
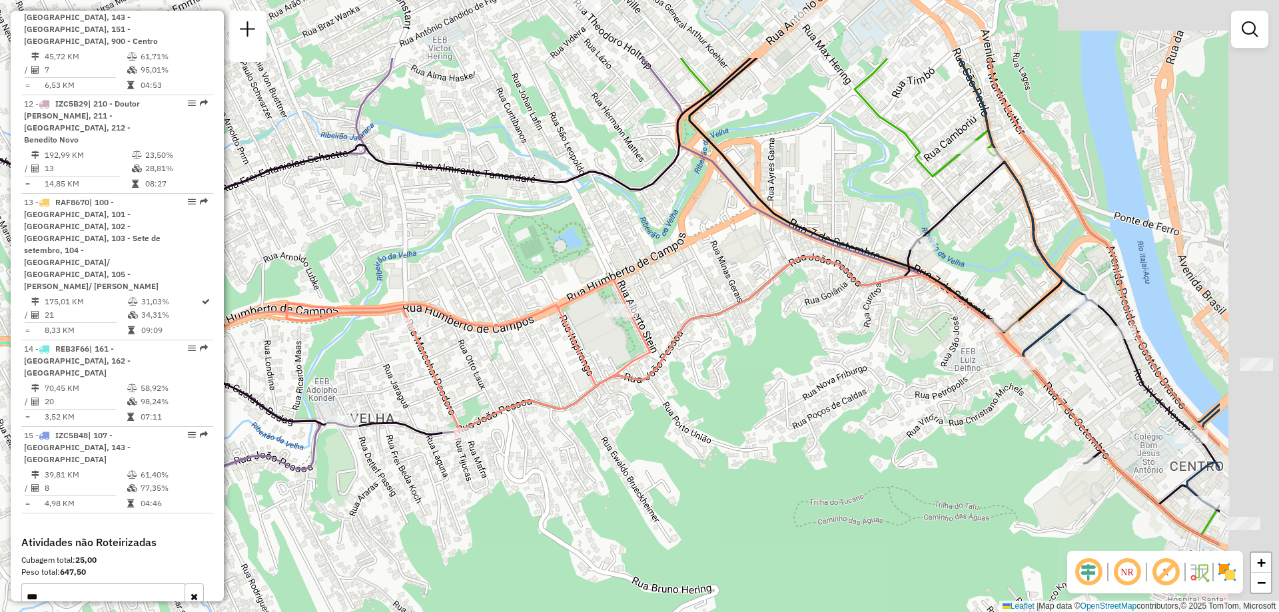
drag, startPoint x: 756, startPoint y: 356, endPoint x: 565, endPoint y: 471, distance: 222.4
click at [565, 471] on div "Janela de atendimento Grade de atendimento Capacidade Transportadoras Veículos …" at bounding box center [639, 306] width 1279 height 612
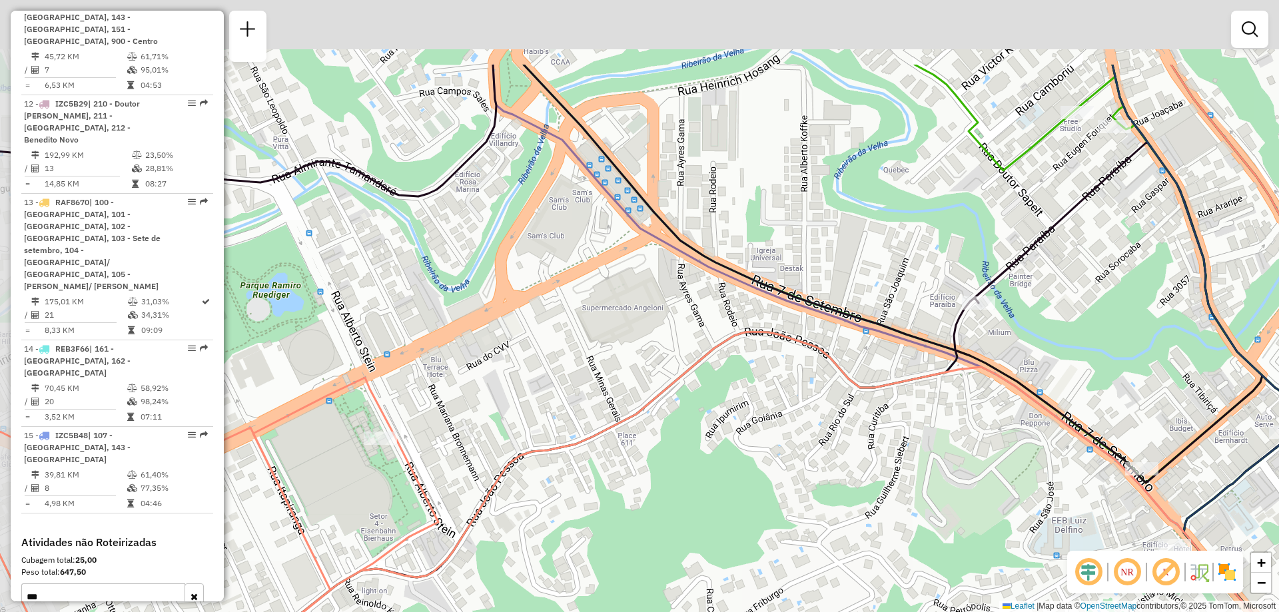
drag, startPoint x: 780, startPoint y: 370, endPoint x: 1064, endPoint y: 538, distance: 330.4
click at [1064, 538] on div "Janela de atendimento Grade de atendimento Capacidade Transportadoras Veículos …" at bounding box center [639, 306] width 1279 height 612
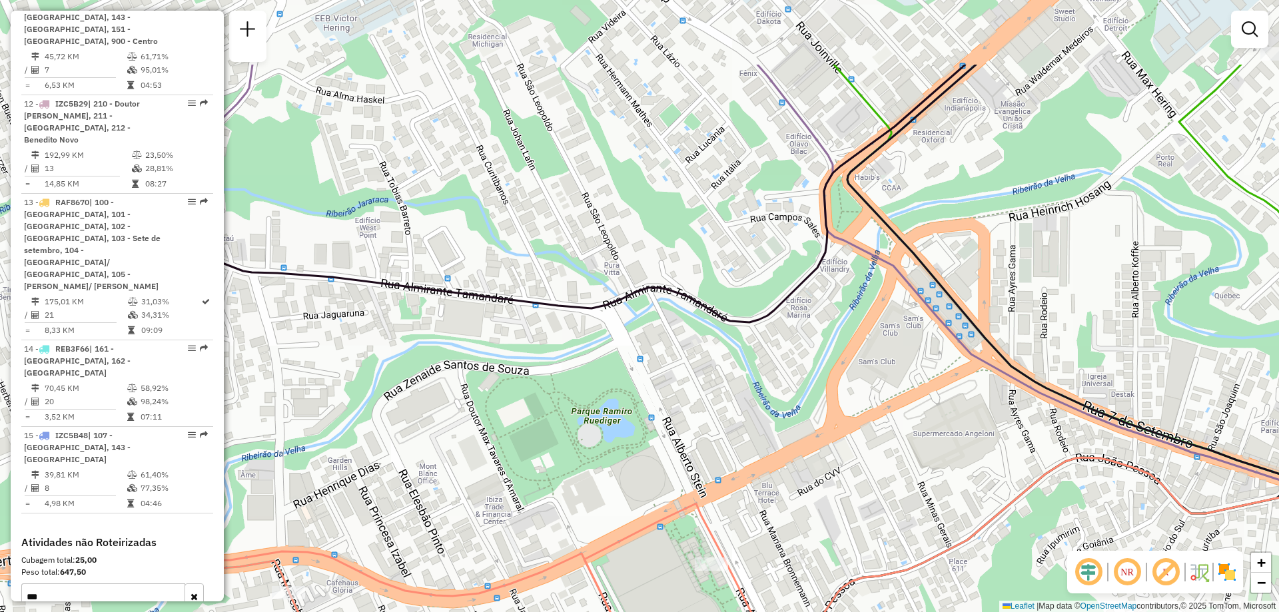
drag, startPoint x: 843, startPoint y: 394, endPoint x: 934, endPoint y: 423, distance: 95.9
click at [934, 423] on div "Janela de atendimento Grade de atendimento Capacidade Transportadoras Veículos …" at bounding box center [639, 306] width 1279 height 612
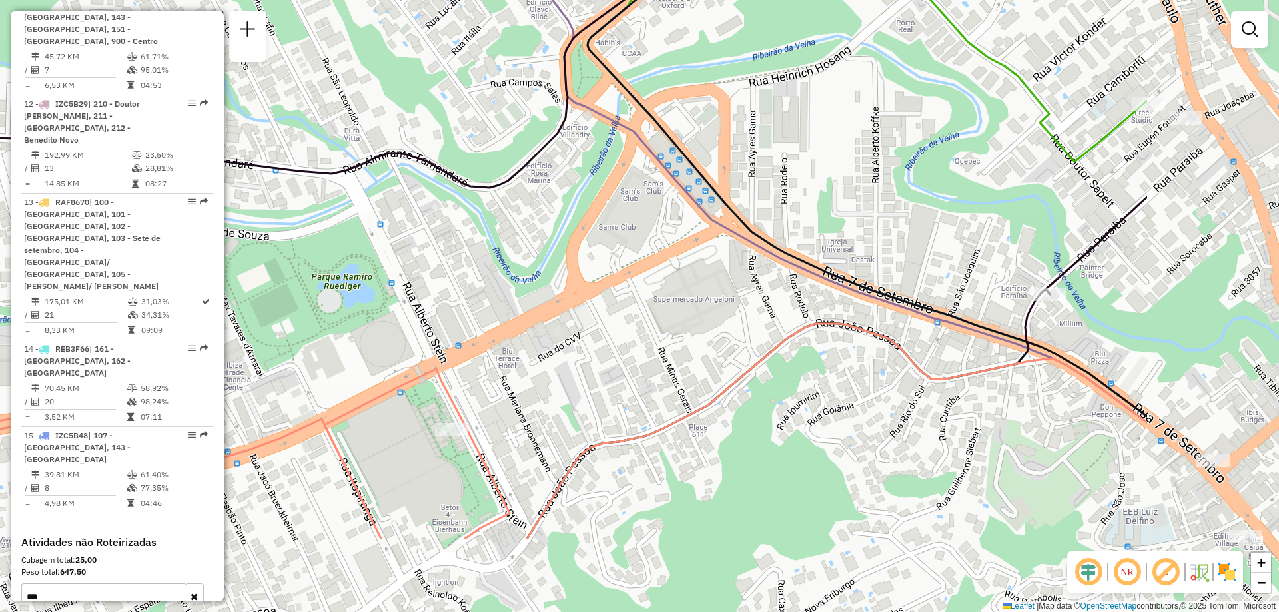
drag, startPoint x: 734, startPoint y: 403, endPoint x: 547, endPoint y: 342, distance: 196.2
click at [547, 342] on div "Janela de atendimento Grade de atendimento Capacidade Transportadoras Veículos …" at bounding box center [639, 306] width 1279 height 612
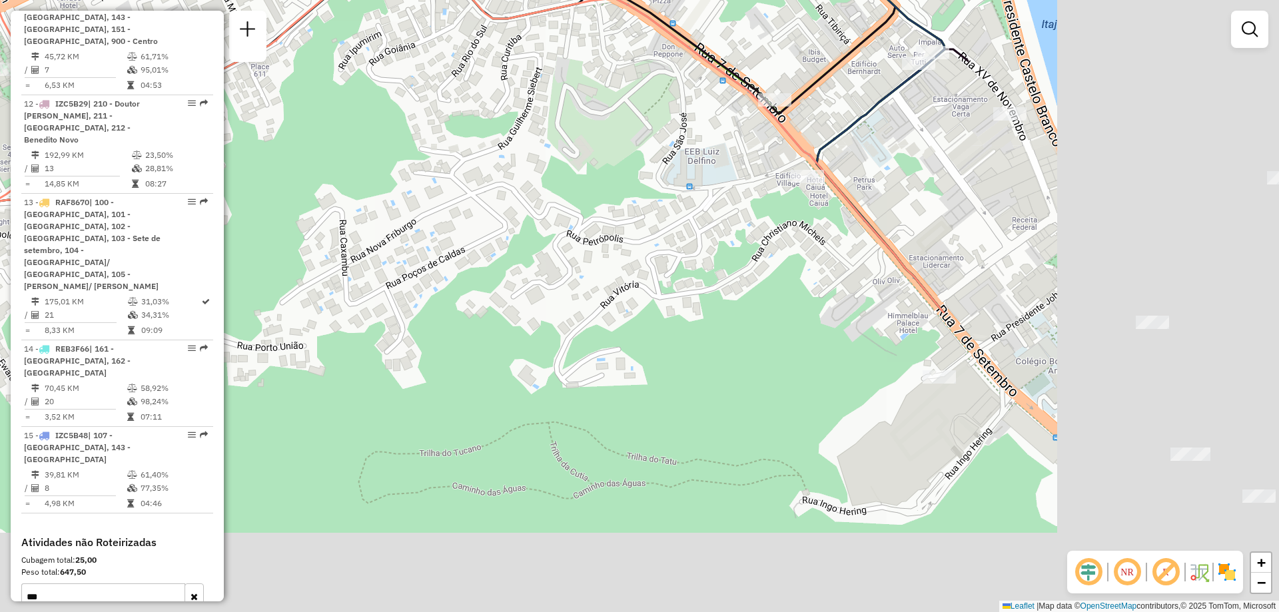
drag, startPoint x: 871, startPoint y: 301, endPoint x: 594, endPoint y: 65, distance: 363.5
click at [594, 65] on div "Janela de atendimento Grade de atendimento Capacidade Transportadoras Veículos …" at bounding box center [639, 306] width 1279 height 612
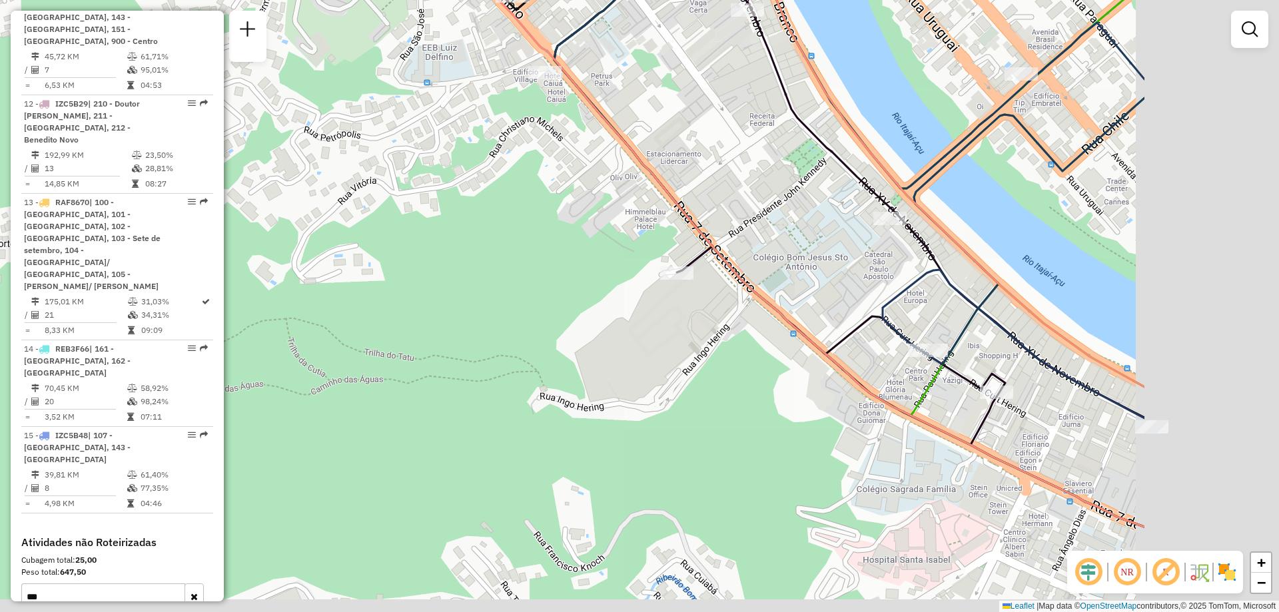
drag, startPoint x: 1017, startPoint y: 356, endPoint x: 757, endPoint y: 253, distance: 279.9
click at [757, 253] on div "Janela de atendimento Grade de atendimento Capacidade Transportadoras Veículos …" at bounding box center [639, 306] width 1279 height 612
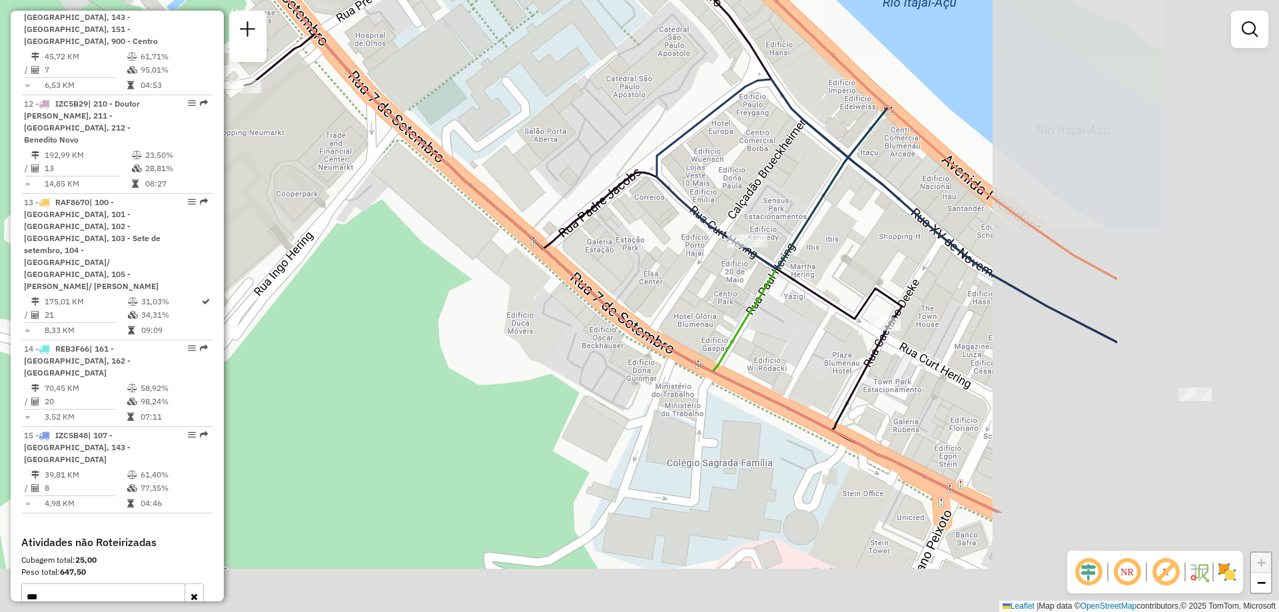
drag, startPoint x: 577, startPoint y: 413, endPoint x: 281, endPoint y: 215, distance: 356.9
click at [282, 221] on div "Janela de atendimento Grade de atendimento Capacidade Transportadoras Veículos …" at bounding box center [639, 306] width 1279 height 612
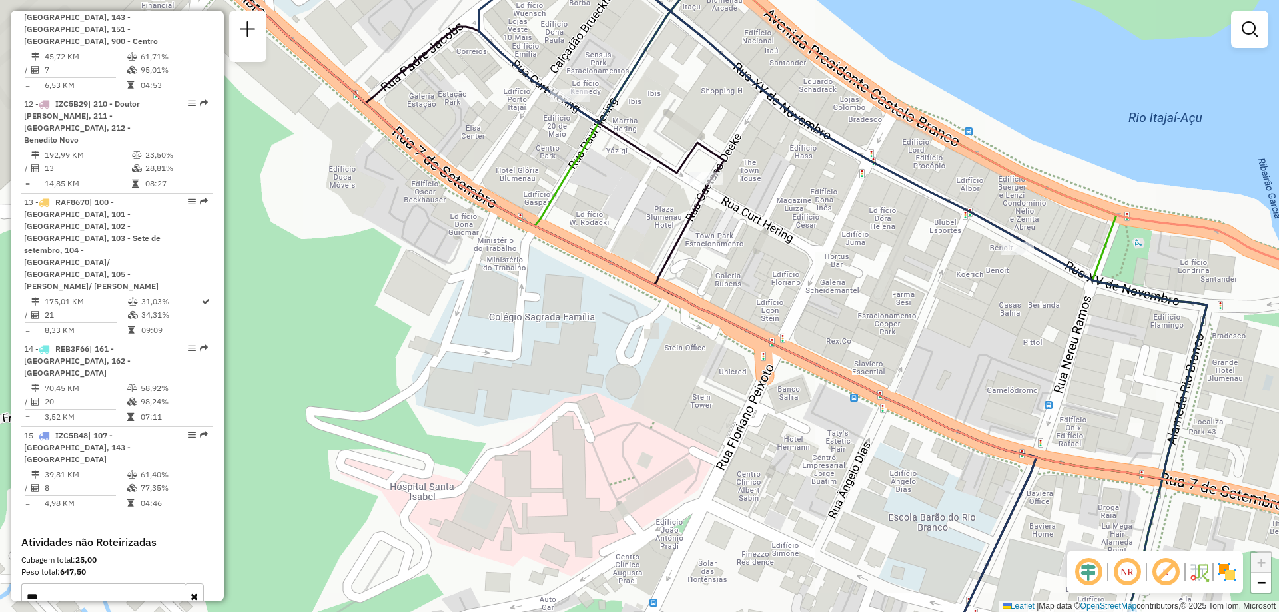
drag, startPoint x: 594, startPoint y: 360, endPoint x: 600, endPoint y: 376, distance: 17.1
click at [600, 376] on div "Janela de atendimento Grade de atendimento Capacidade Transportadoras Veículos …" at bounding box center [639, 306] width 1279 height 612
select select "**********"
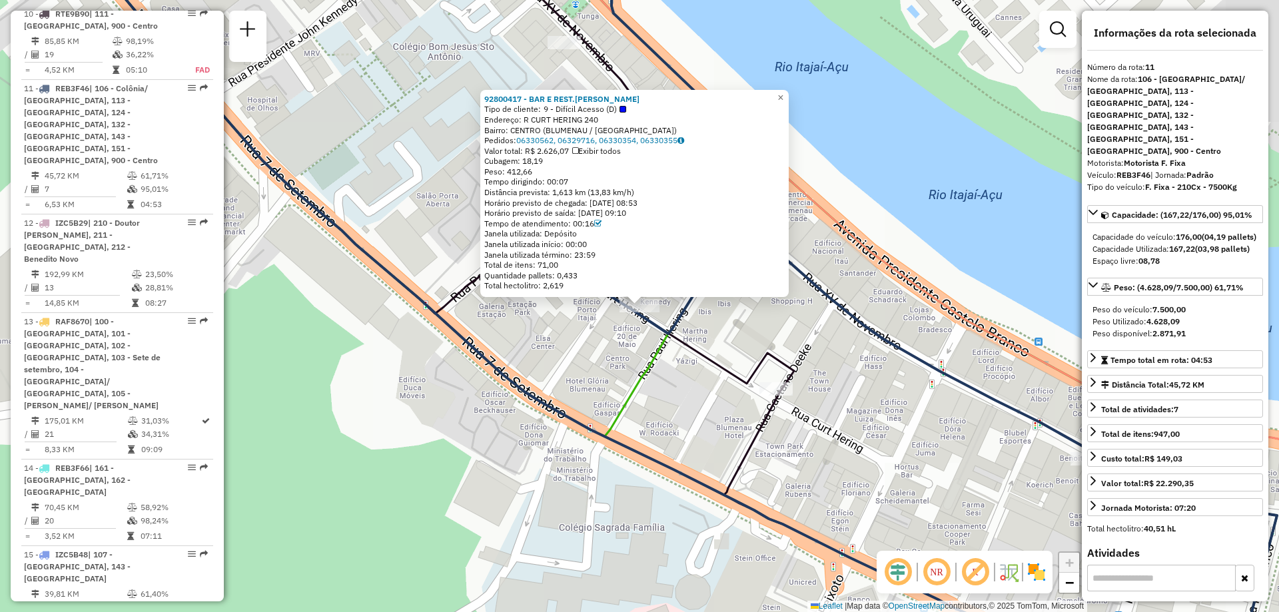
scroll to position [1360, 0]
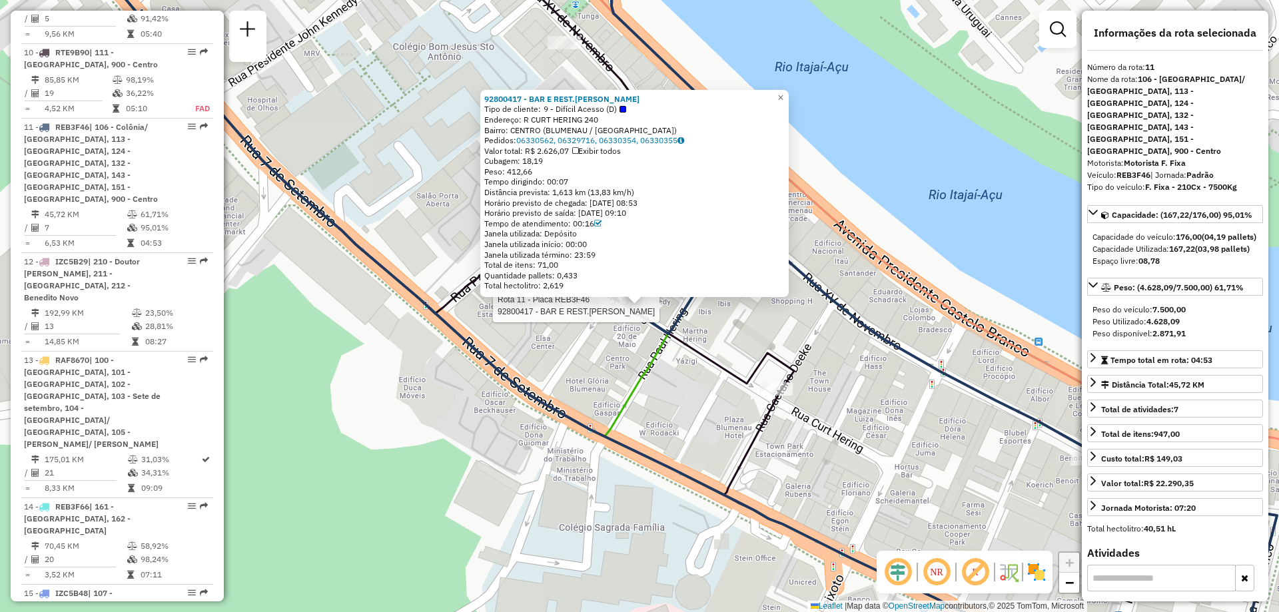
click at [686, 269] on div "Total de itens: 71,00" at bounding box center [634, 265] width 301 height 11
click at [784, 92] on span "×" at bounding box center [781, 97] width 6 height 11
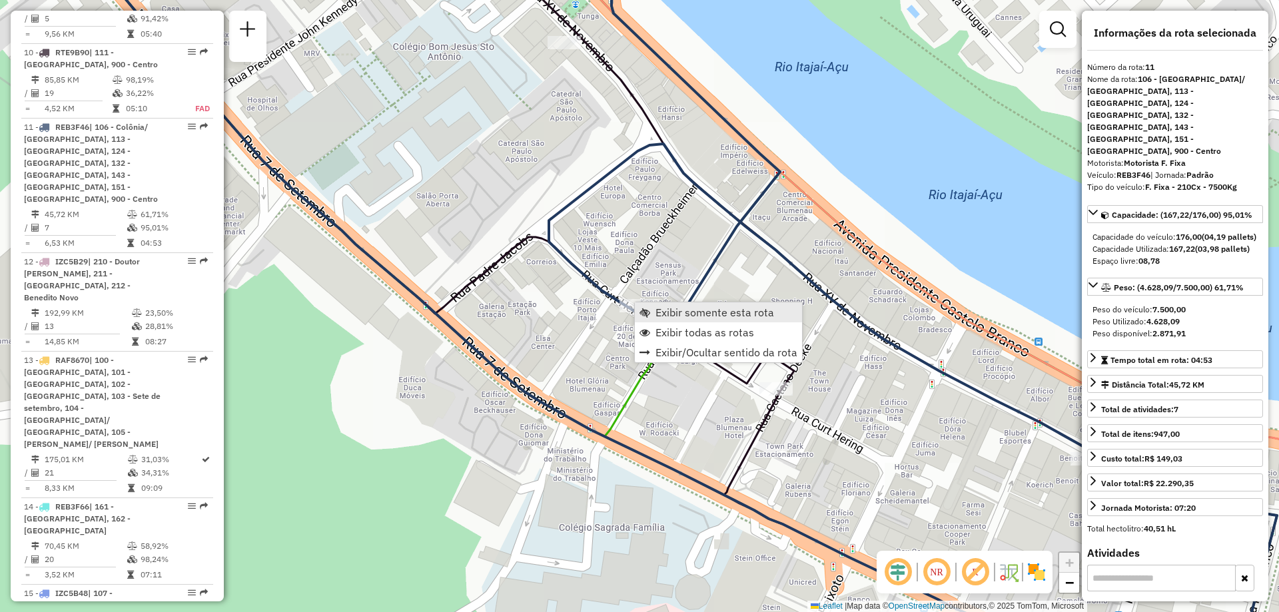
click at [666, 305] on link "Exibir somente esta rota" at bounding box center [718, 313] width 167 height 20
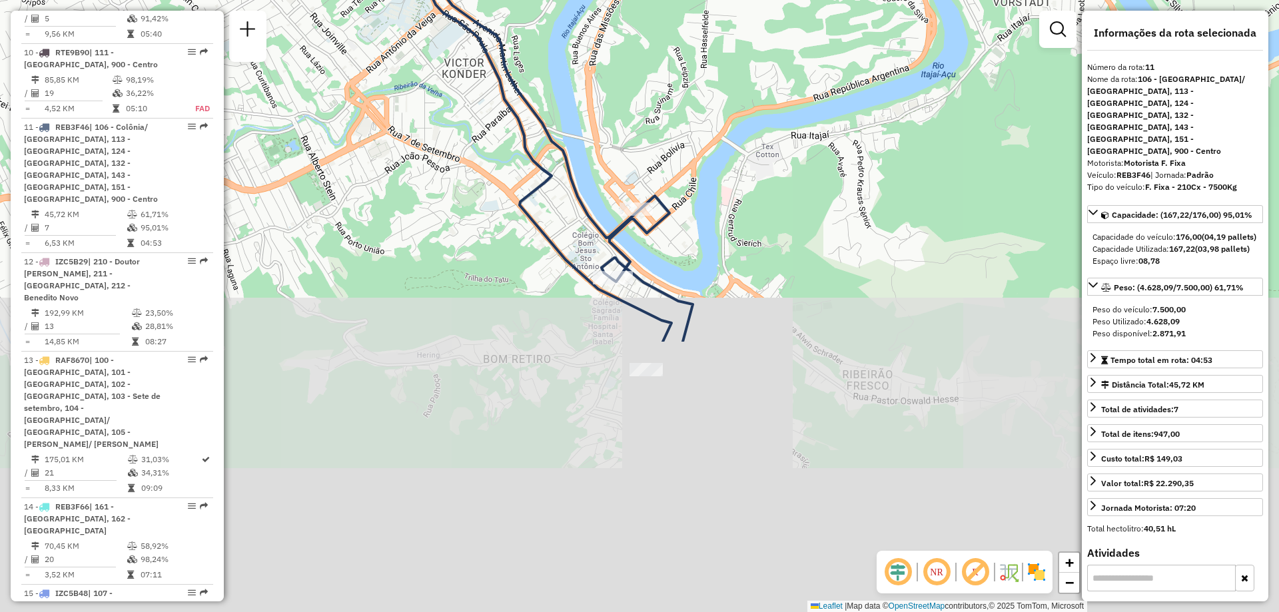
drag, startPoint x: 598, startPoint y: 364, endPoint x: 620, endPoint y: 32, distance: 332.6
click at [620, 32] on div "Janela de atendimento Grade de atendimento Capacidade Transportadoras Veículos …" at bounding box center [639, 306] width 1279 height 612
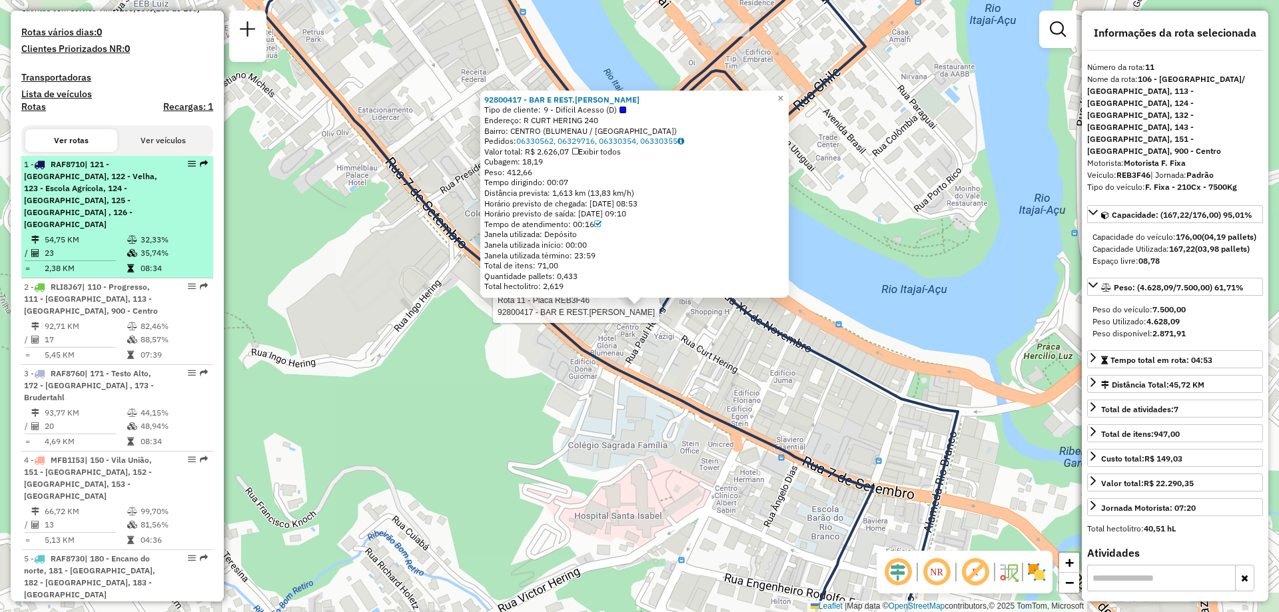
scroll to position [0, 0]
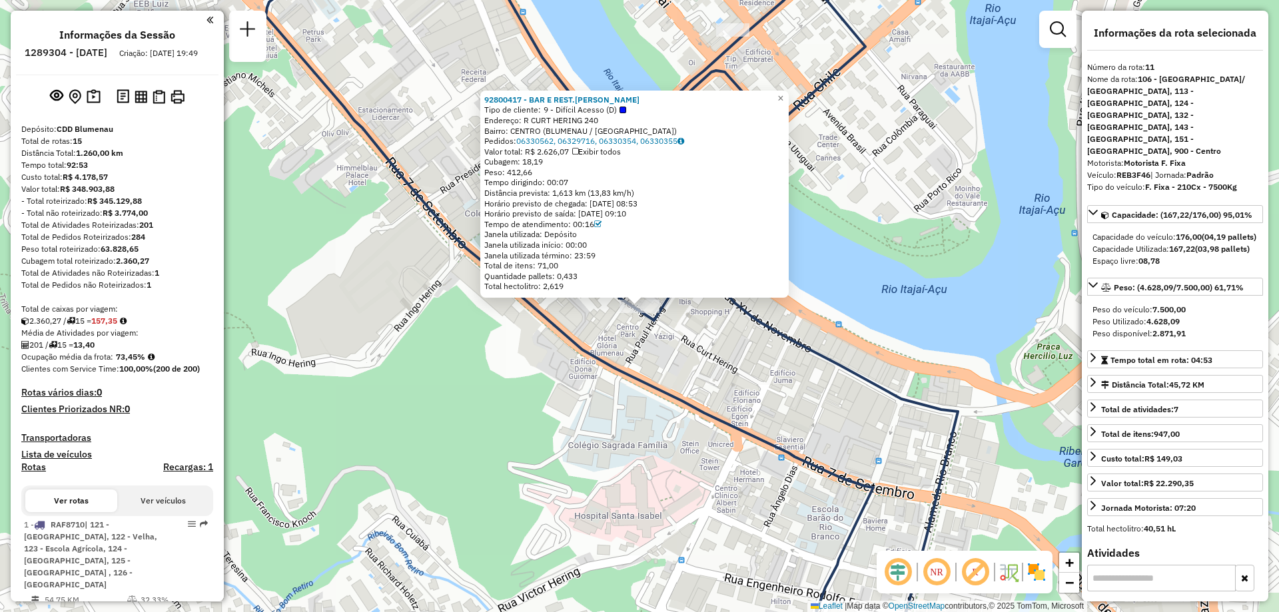
click at [147, 504] on button "Ver veículos" at bounding box center [163, 501] width 92 height 23
click at [93, 49] on h6 "1289304 - [DATE]" at bounding box center [66, 53] width 83 height 12
copy h6 "1289304"
